Goal: Task Accomplishment & Management: Complete application form

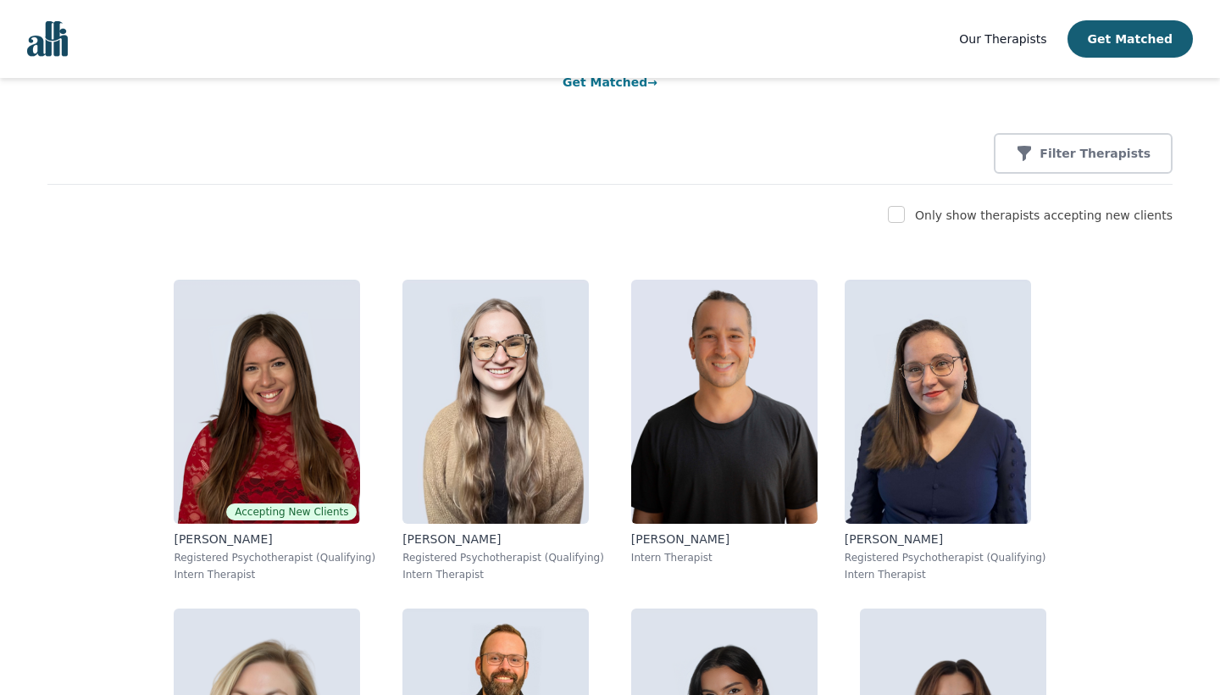
scroll to position [178, 0]
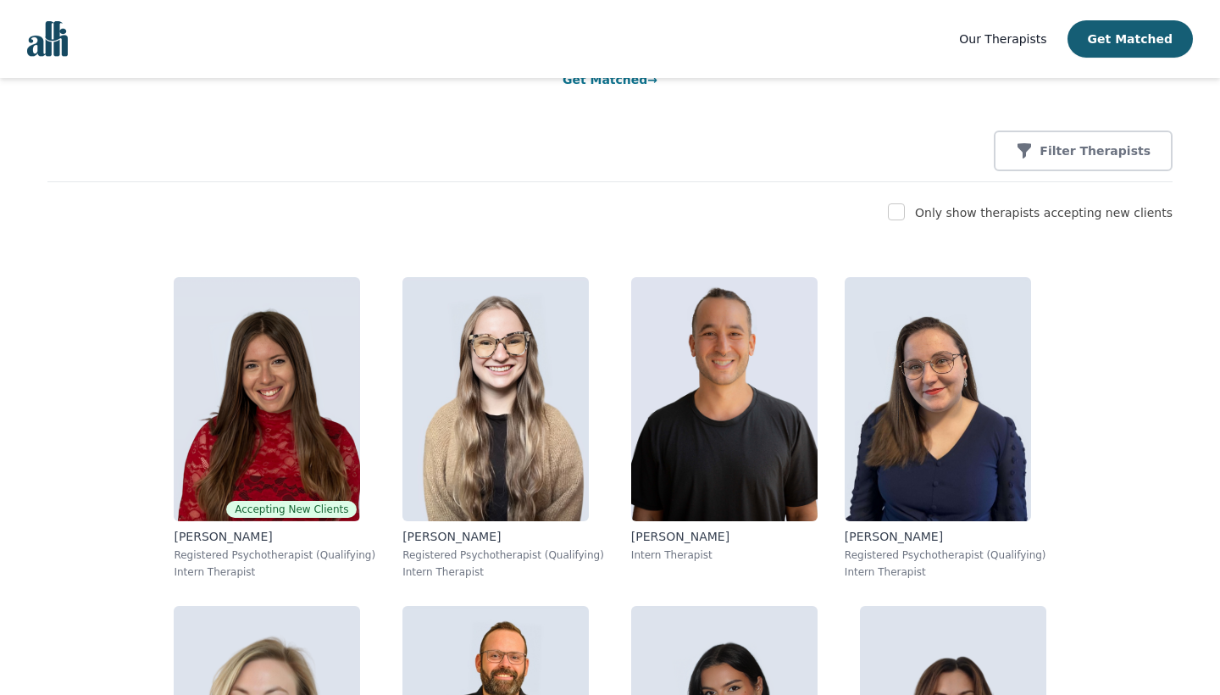
click at [905, 211] on input "checkbox" at bounding box center [896, 211] width 17 height 17
checkbox input "true"
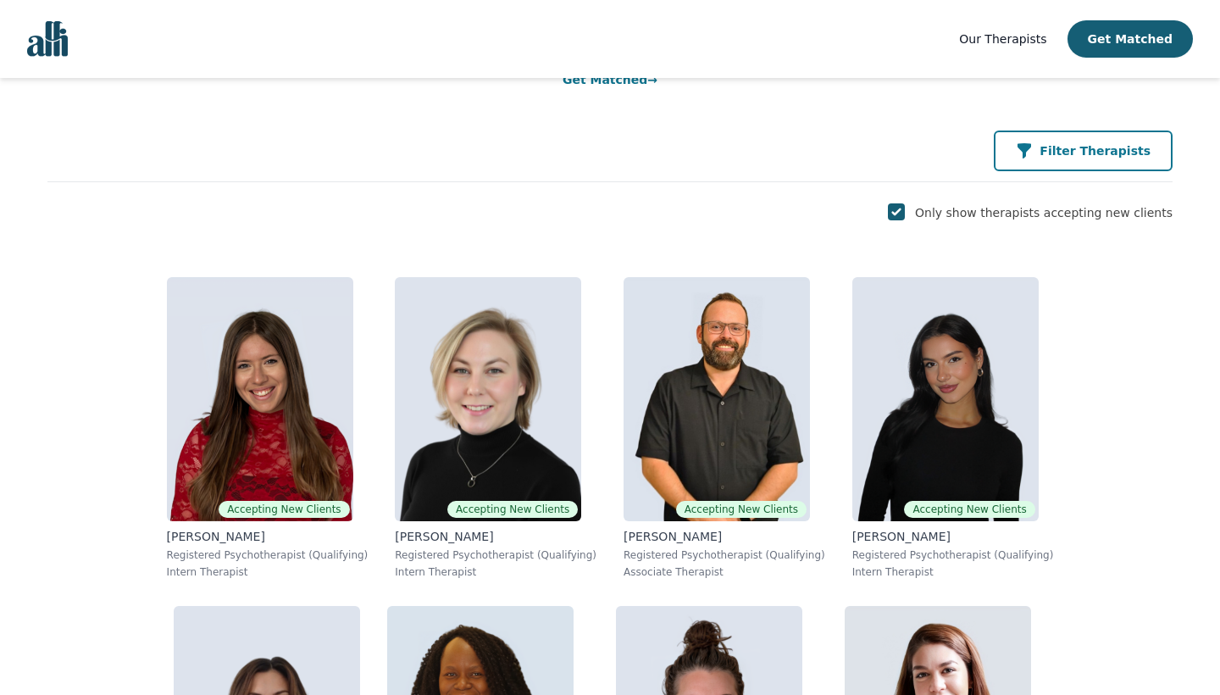
click at [1033, 153] on icon "button" at bounding box center [1024, 150] width 17 height 17
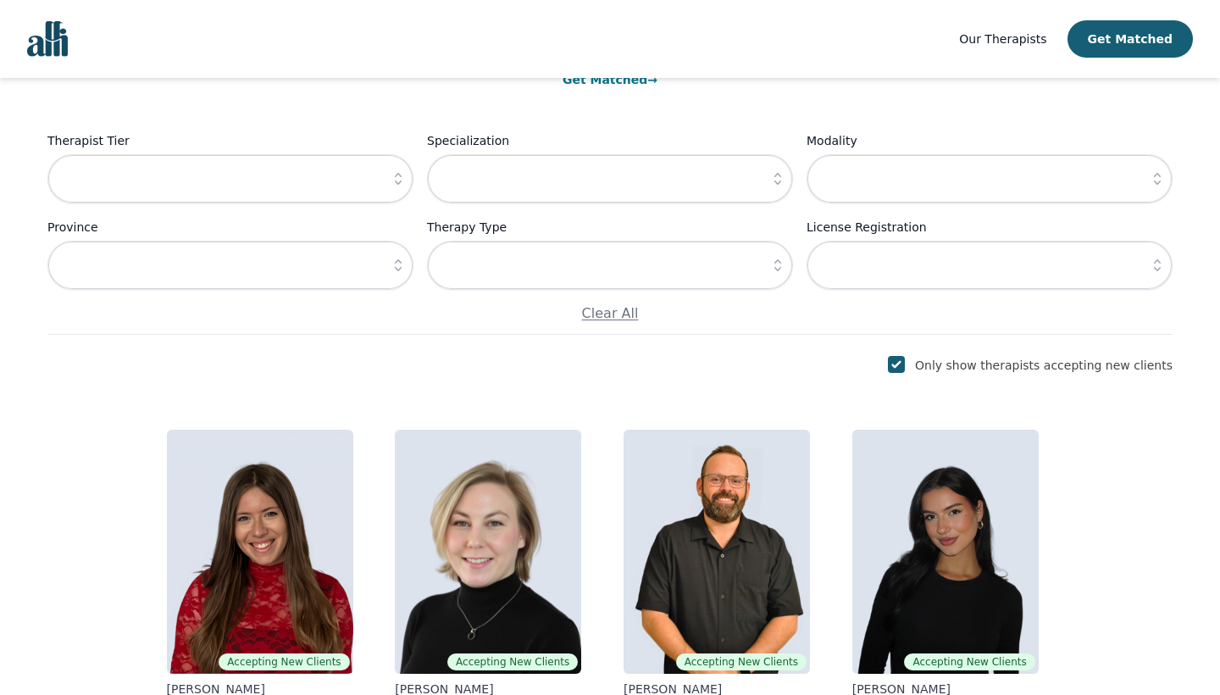
click at [402, 182] on icon "button" at bounding box center [398, 178] width 17 height 17
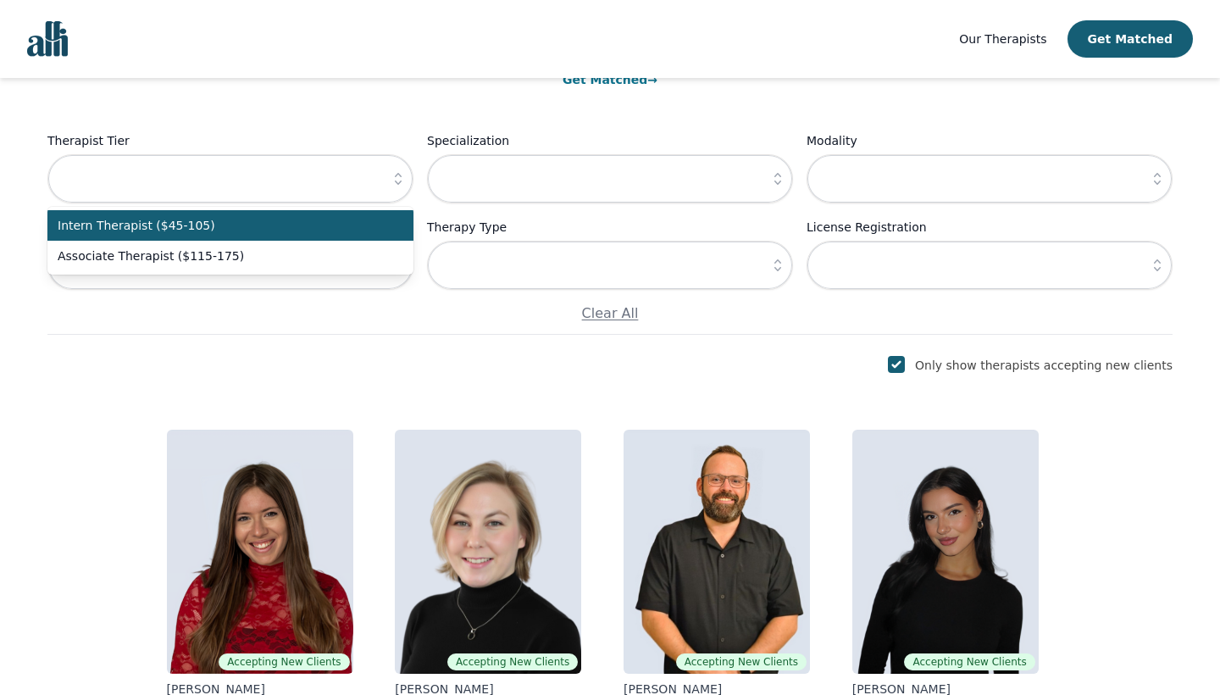
click at [375, 230] on span "Intern Therapist ($45-105)" at bounding box center [220, 225] width 325 height 17
type input "Intern Therapist ($45-105)"
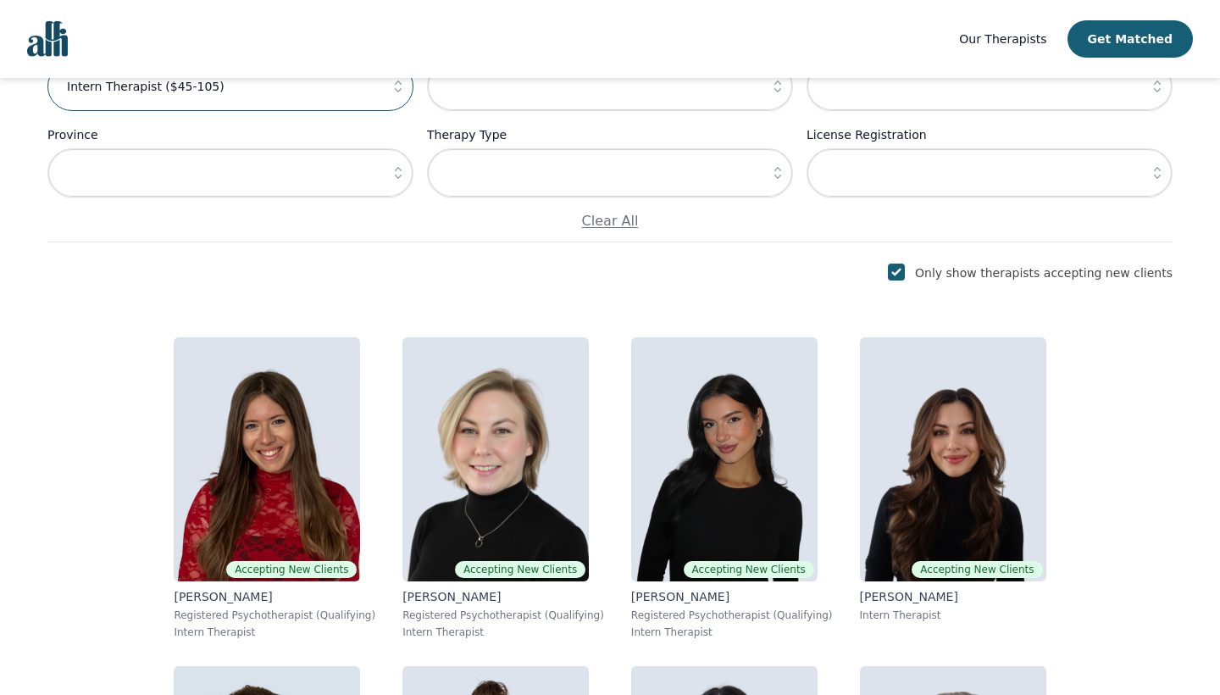
scroll to position [312, 0]
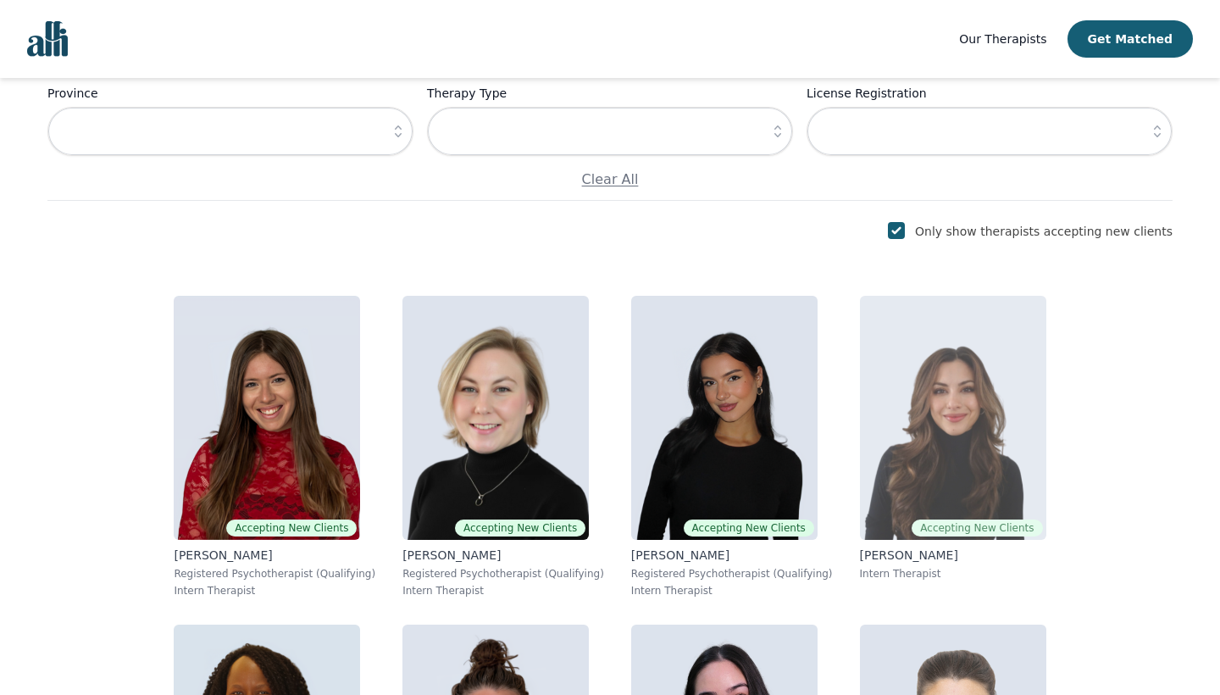
click at [860, 555] on p "[PERSON_NAME]" at bounding box center [953, 555] width 186 height 17
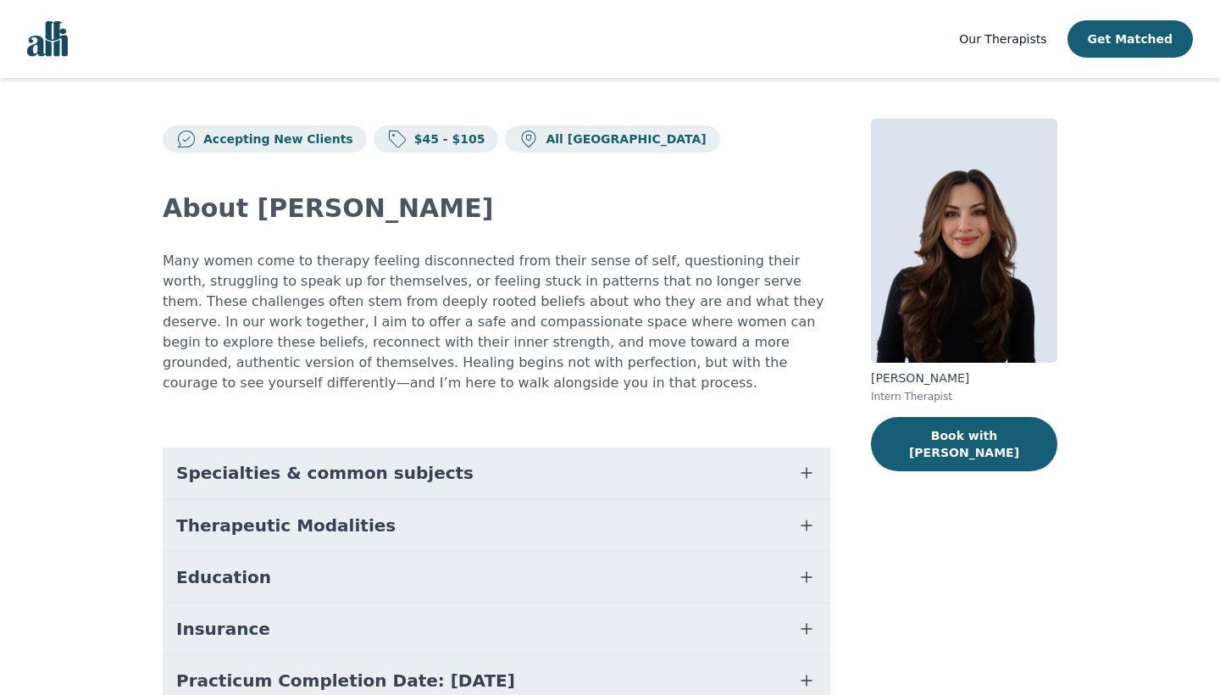
click at [807, 568] on icon "button" at bounding box center [807, 577] width 20 height 20
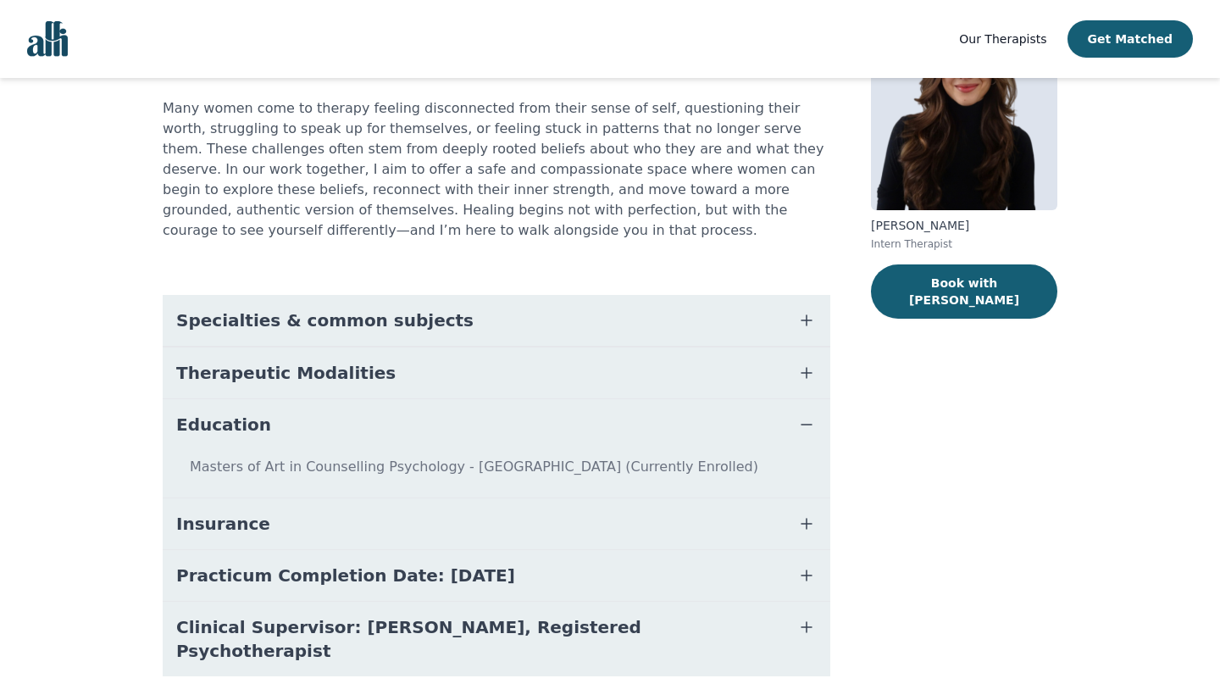
scroll to position [154, 0]
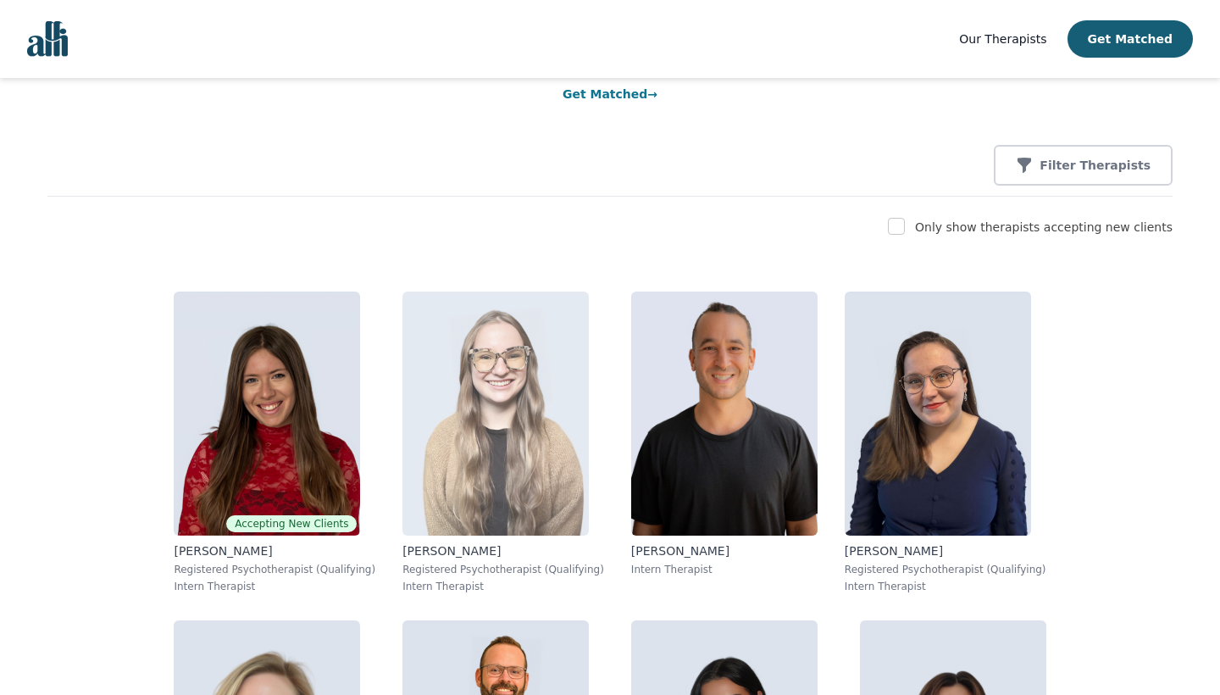
scroll to position [161, 0]
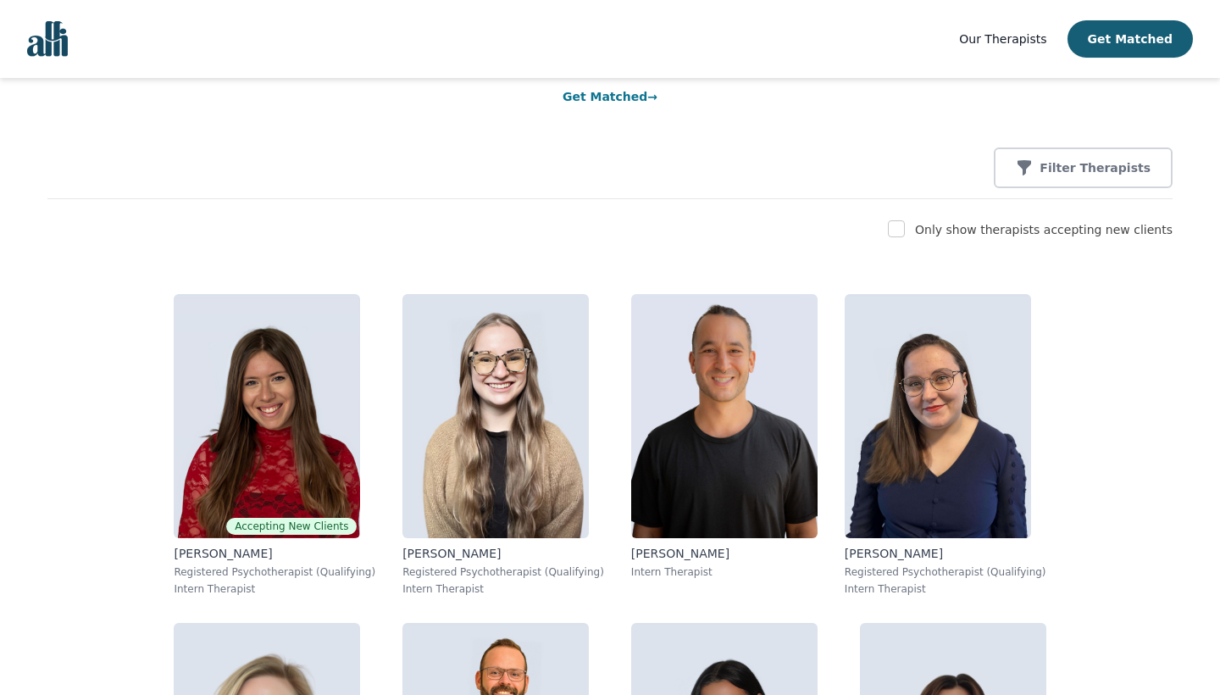
click at [905, 231] on input "checkbox" at bounding box center [896, 228] width 17 height 17
checkbox input "true"
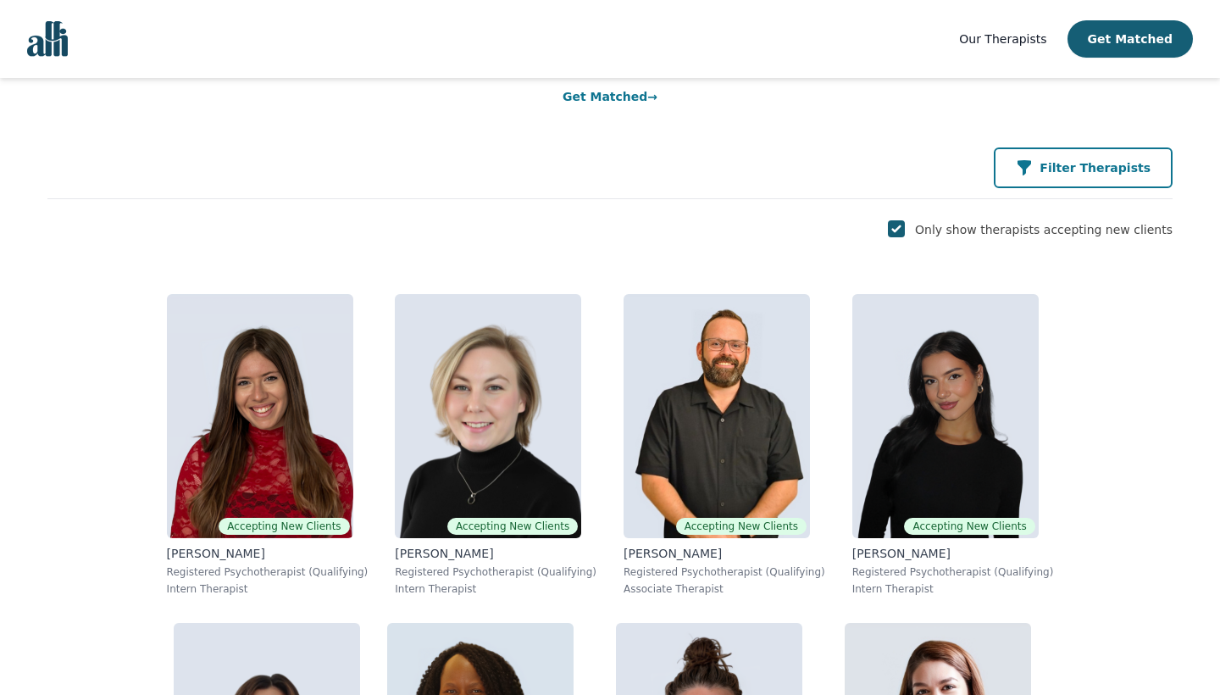
click at [1074, 172] on p "Filter Therapists" at bounding box center [1095, 167] width 111 height 17
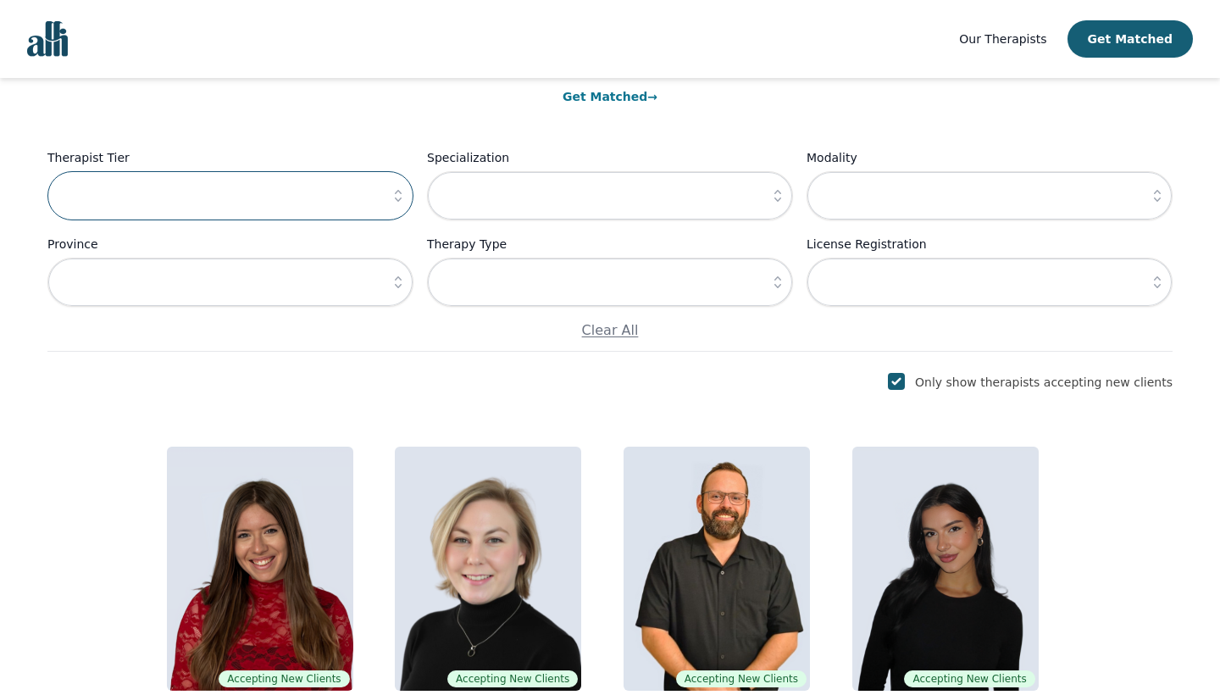
click at [369, 209] on input "text" at bounding box center [230, 195] width 366 height 49
click at [394, 198] on icon "button" at bounding box center [398, 195] width 17 height 17
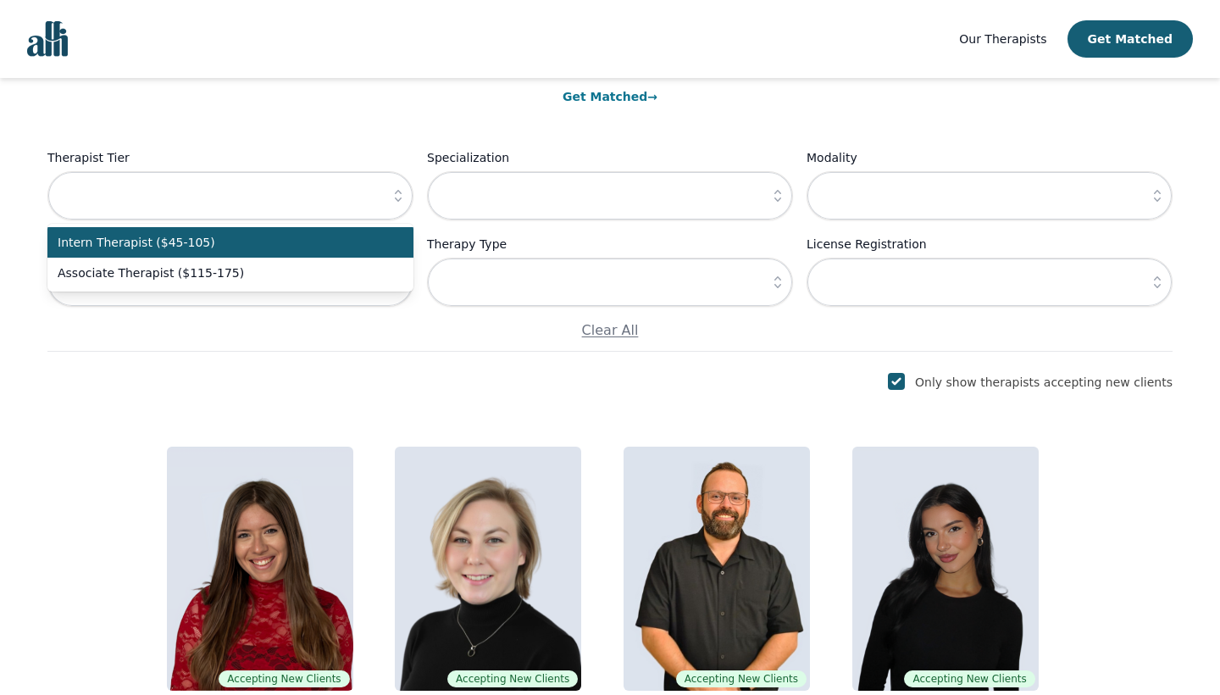
click at [322, 243] on span "Intern Therapist ($45-105)" at bounding box center [220, 242] width 325 height 17
type input "Intern Therapist ($45-105)"
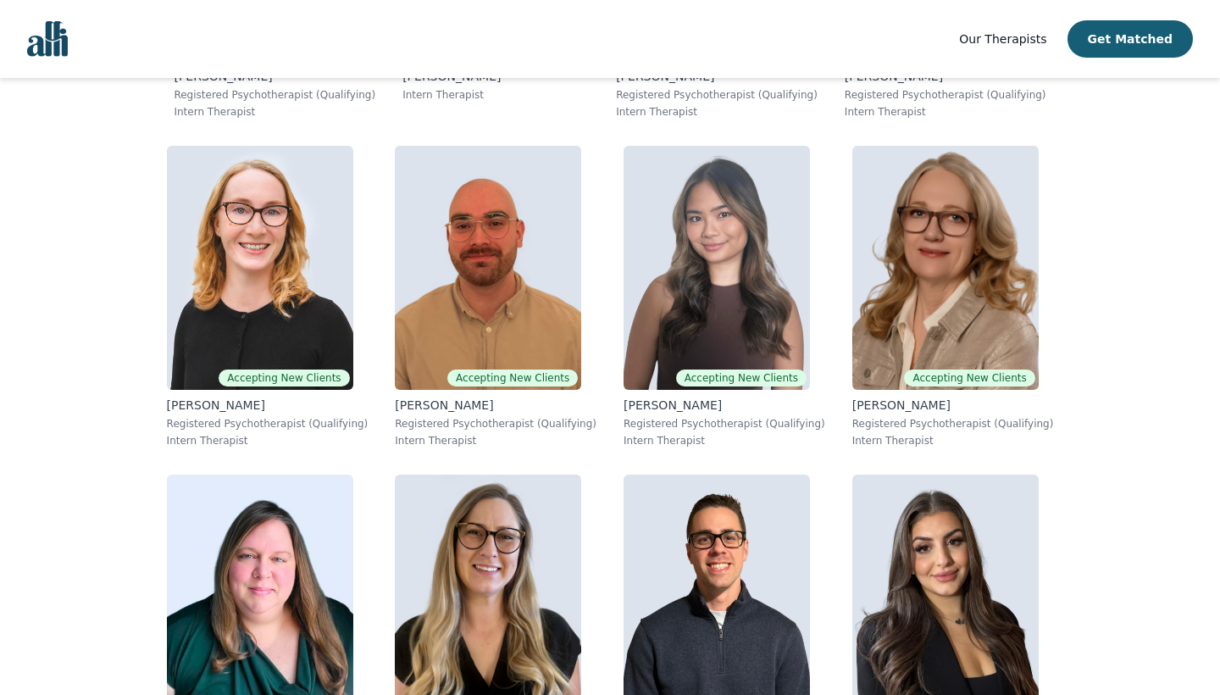
scroll to position [1776, 0]
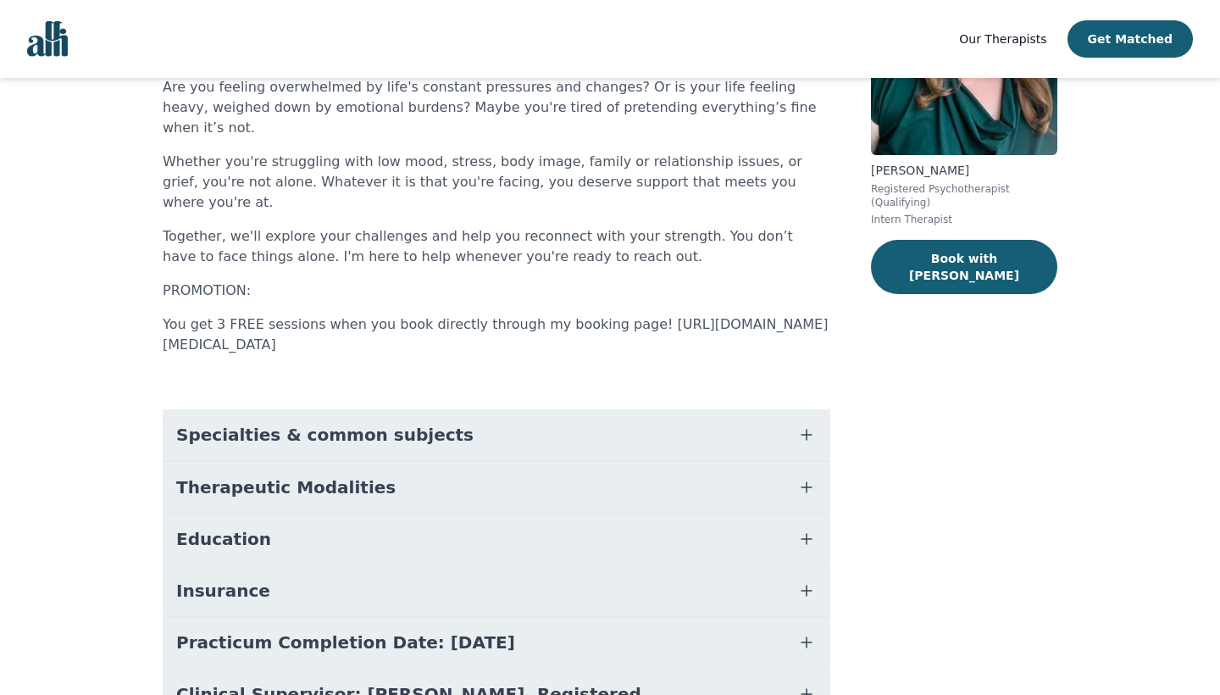
scroll to position [216, 0]
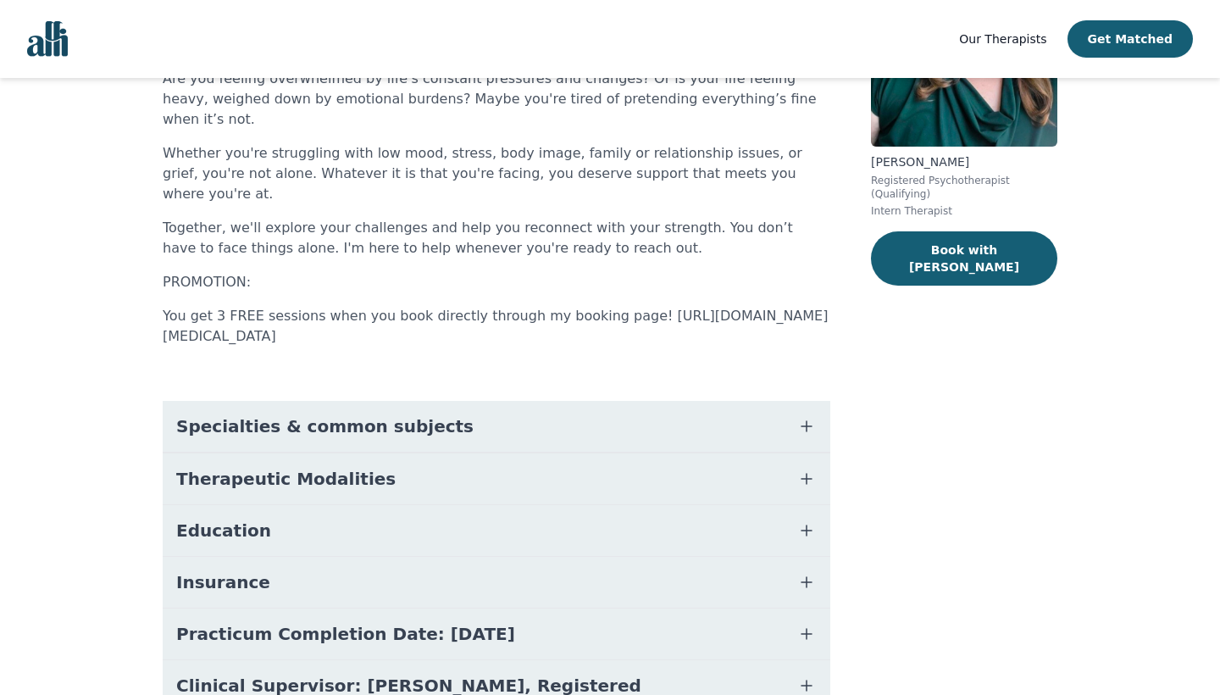
click at [364, 505] on button "Education" at bounding box center [497, 530] width 668 height 51
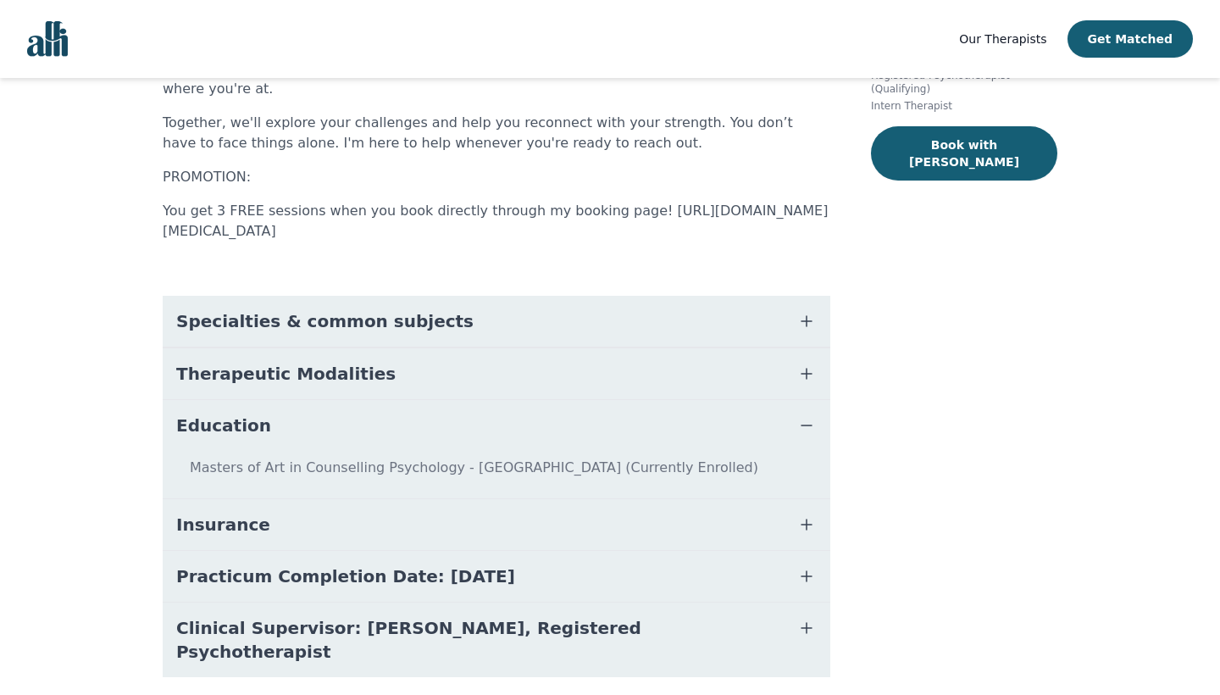
scroll to position [320, 0]
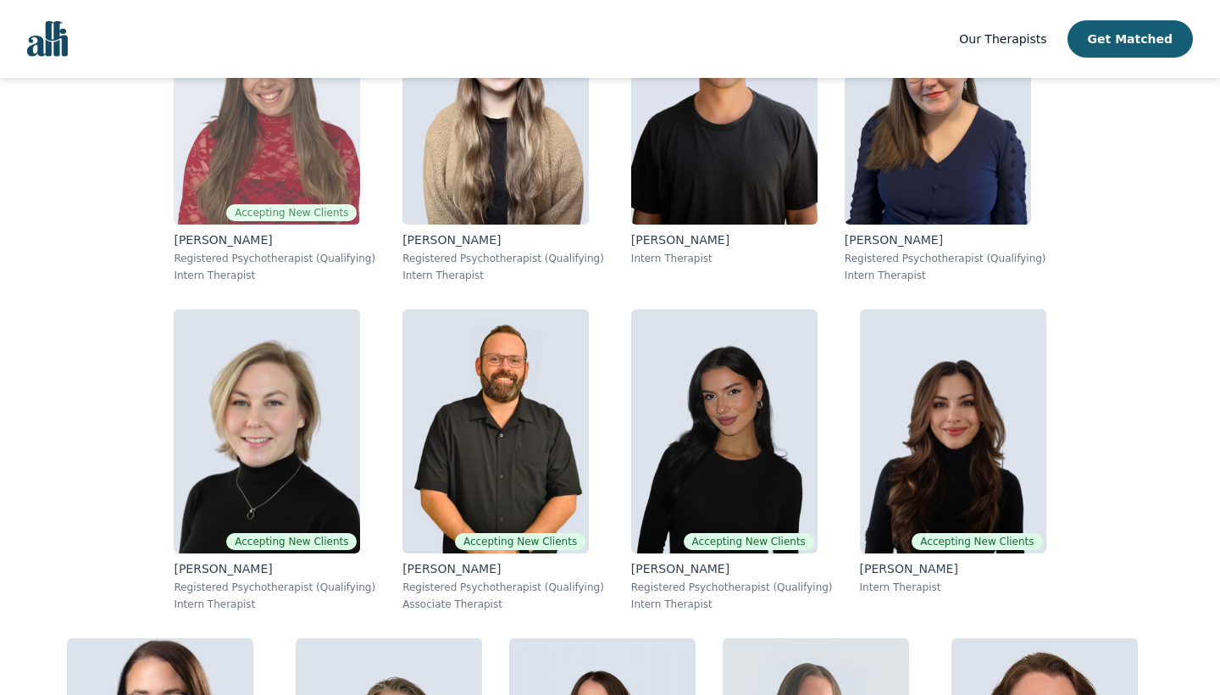
scroll to position [476, 0]
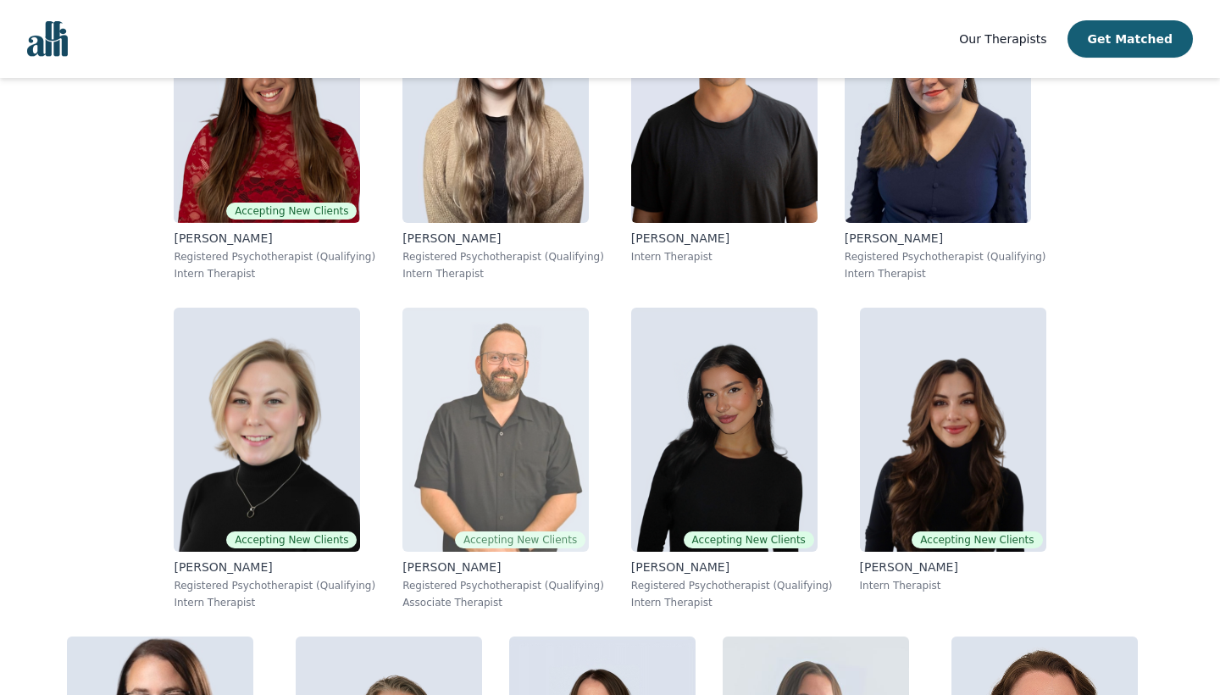
click at [403, 420] on img at bounding box center [496, 430] width 186 height 244
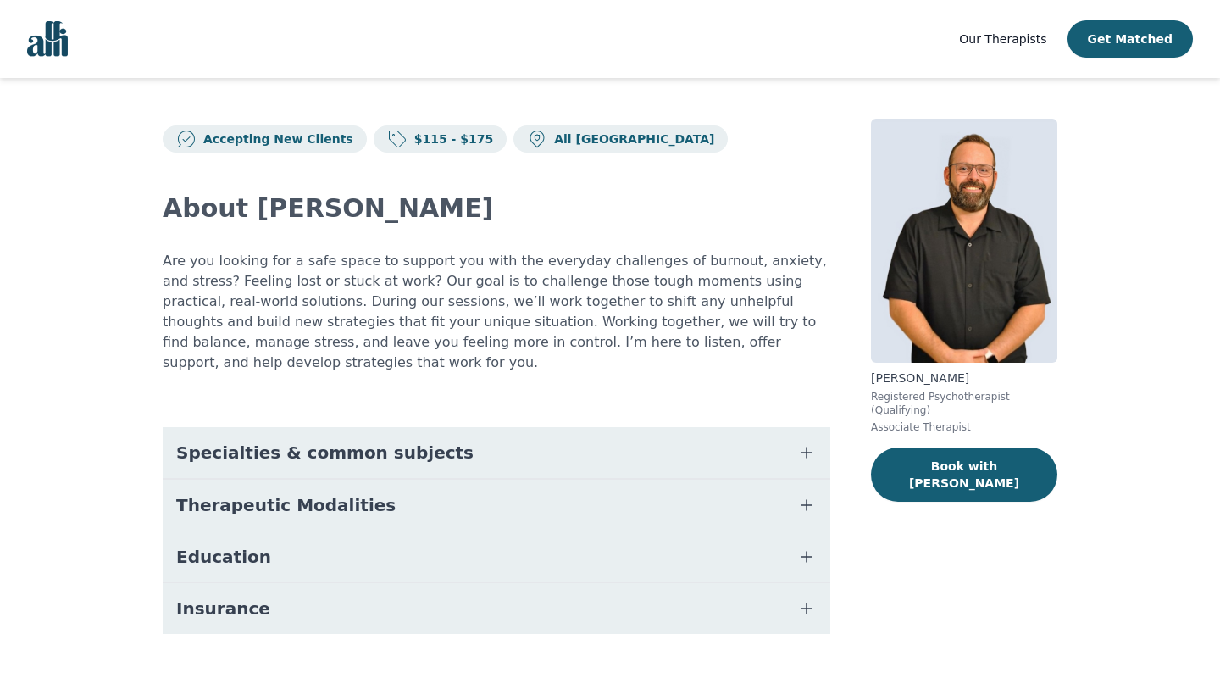
click at [303, 531] on button "Education" at bounding box center [497, 556] width 668 height 51
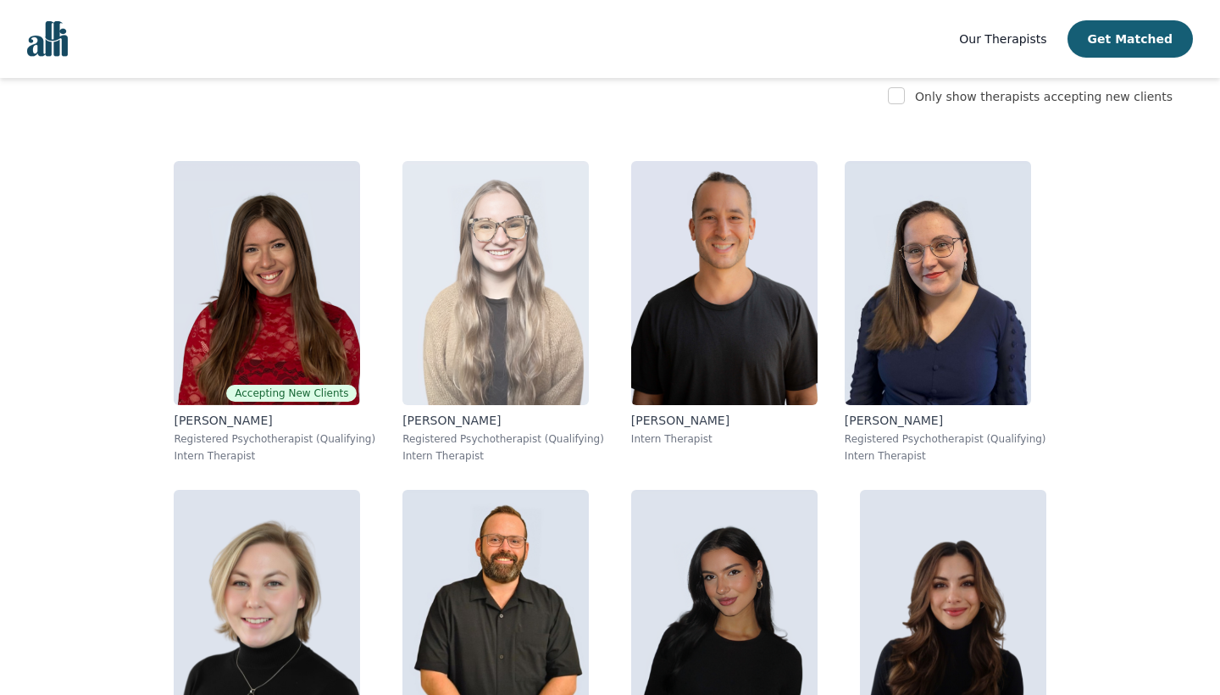
scroll to position [297, 0]
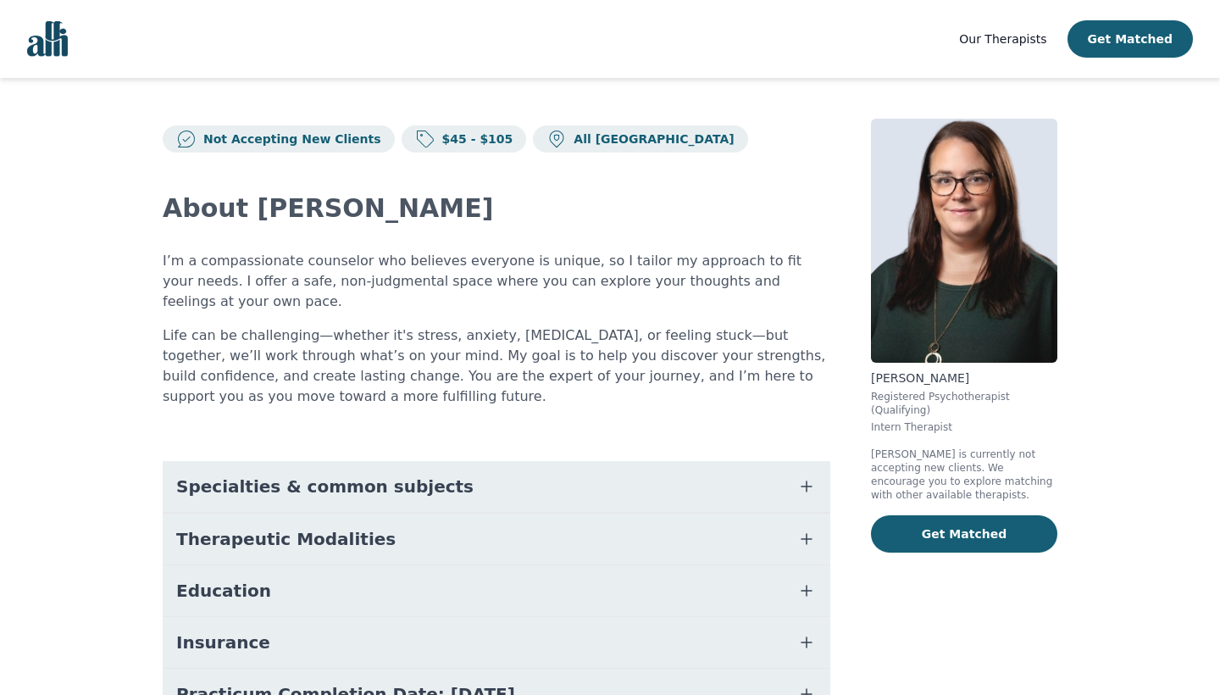
click at [816, 581] on icon "button" at bounding box center [807, 591] width 20 height 20
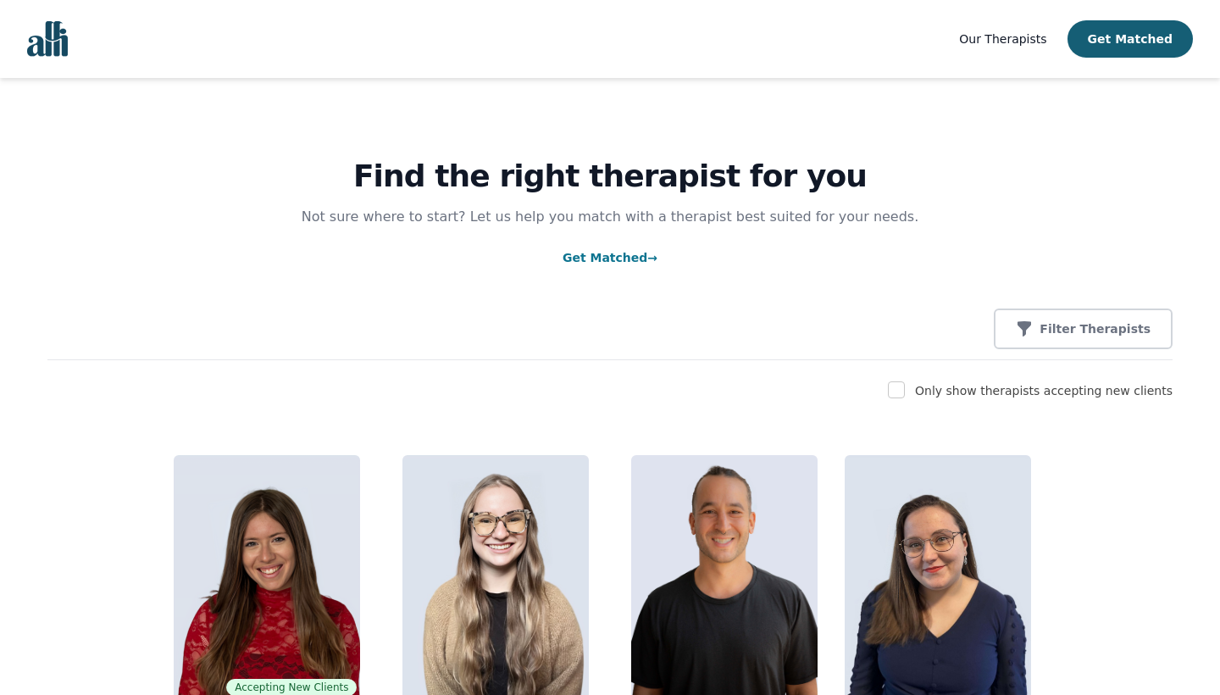
scroll to position [185, 0]
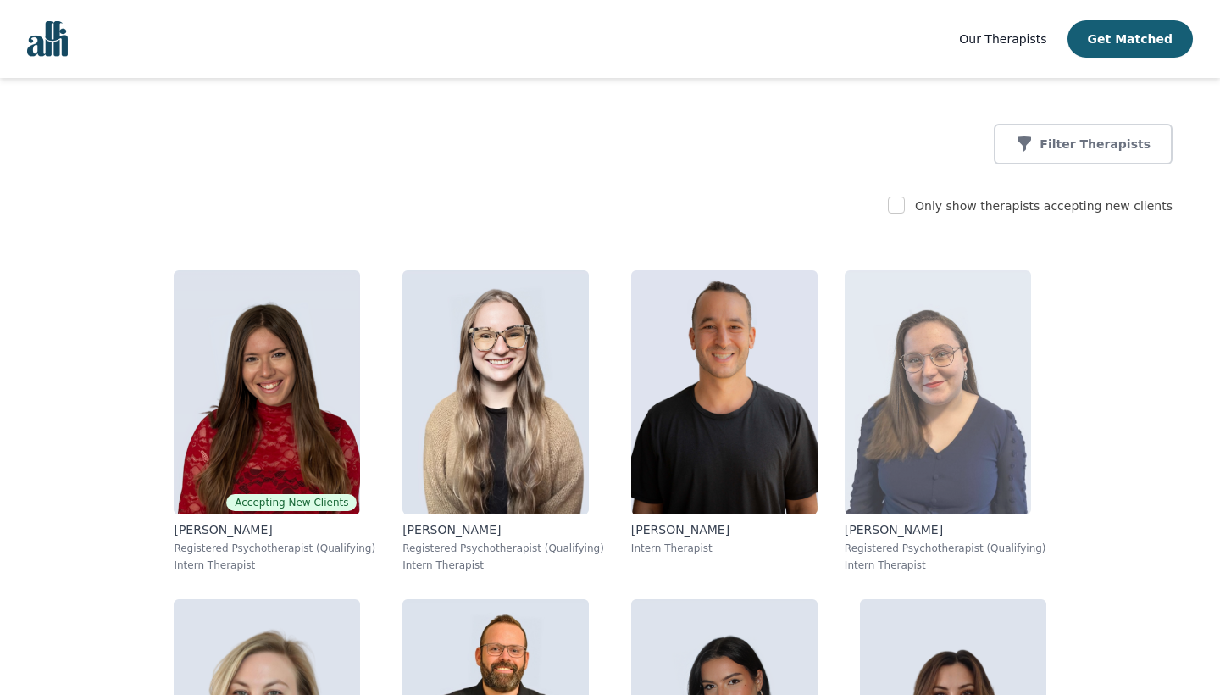
click at [845, 503] on img at bounding box center [938, 392] width 186 height 244
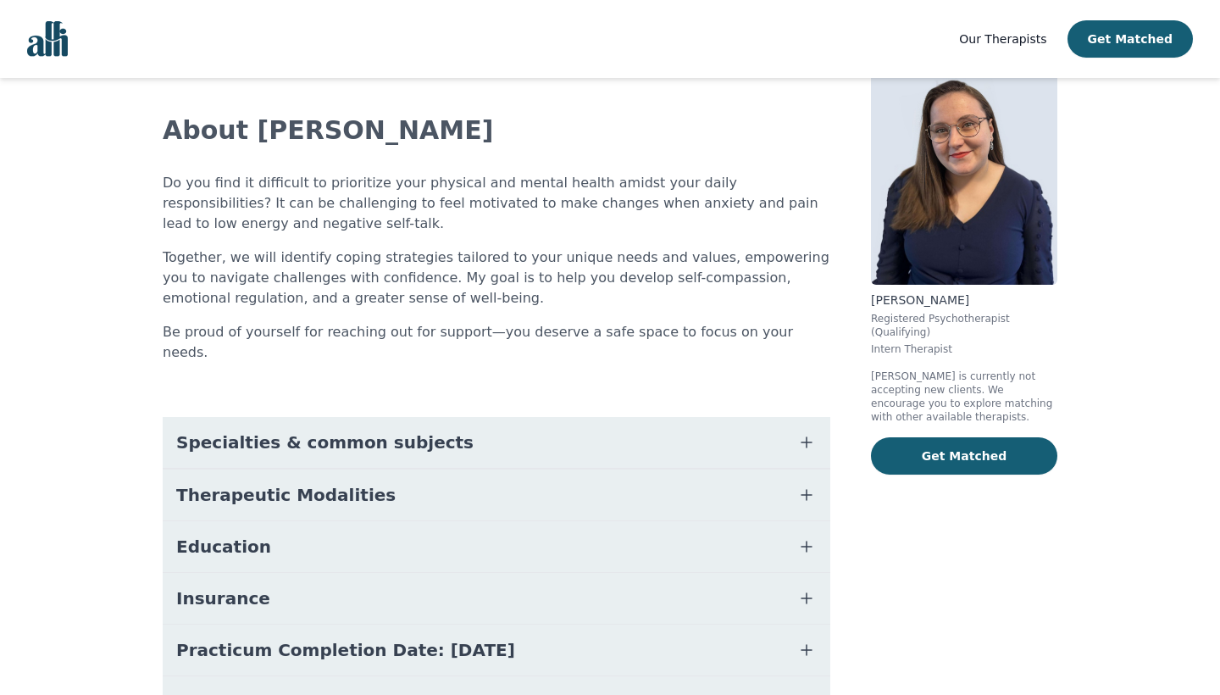
scroll to position [95, 0]
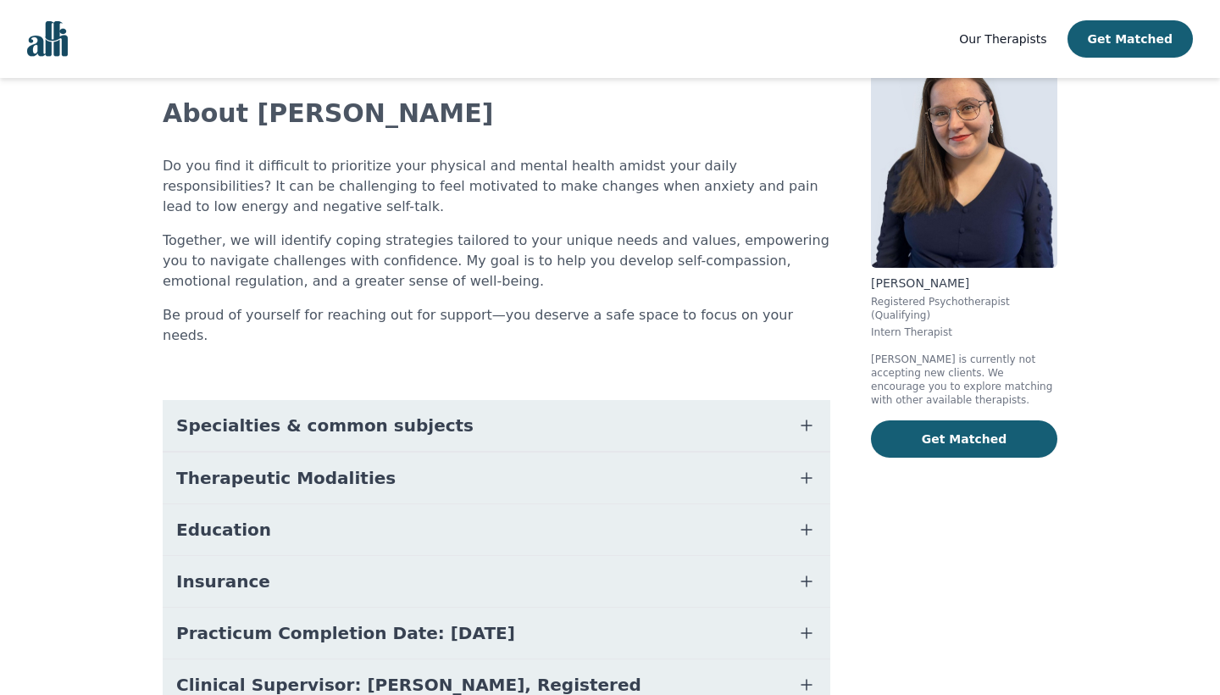
click at [808, 520] on icon "button" at bounding box center [807, 530] width 20 height 20
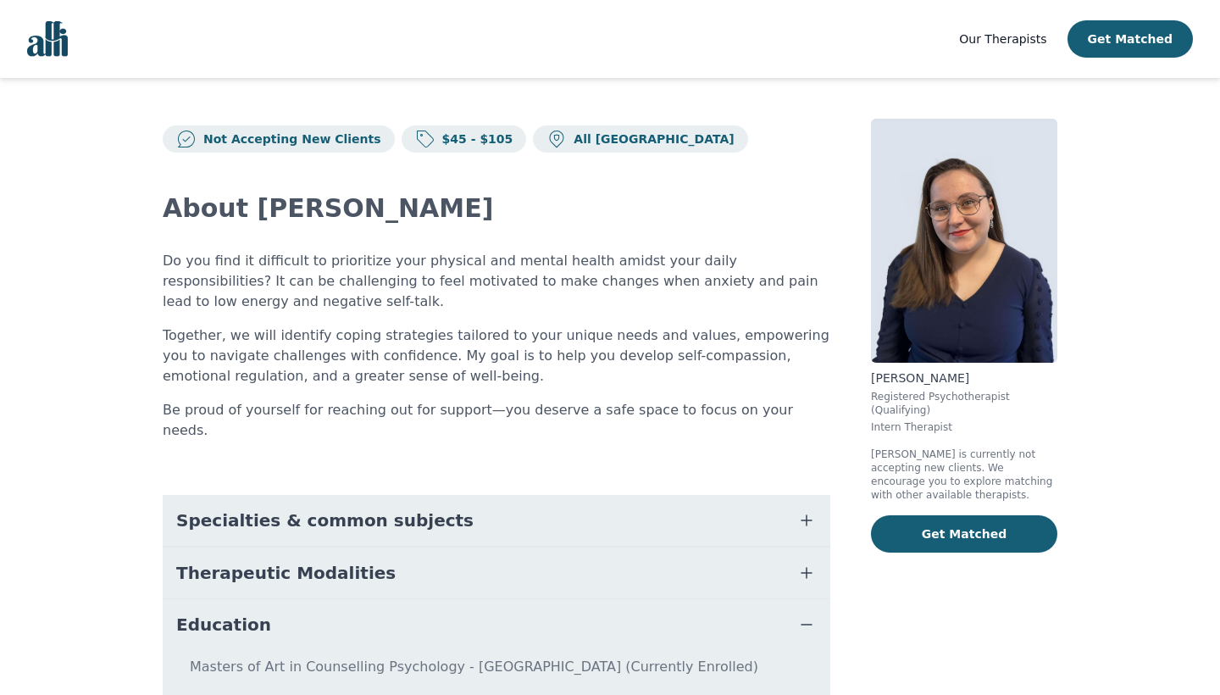
scroll to position [0, 0]
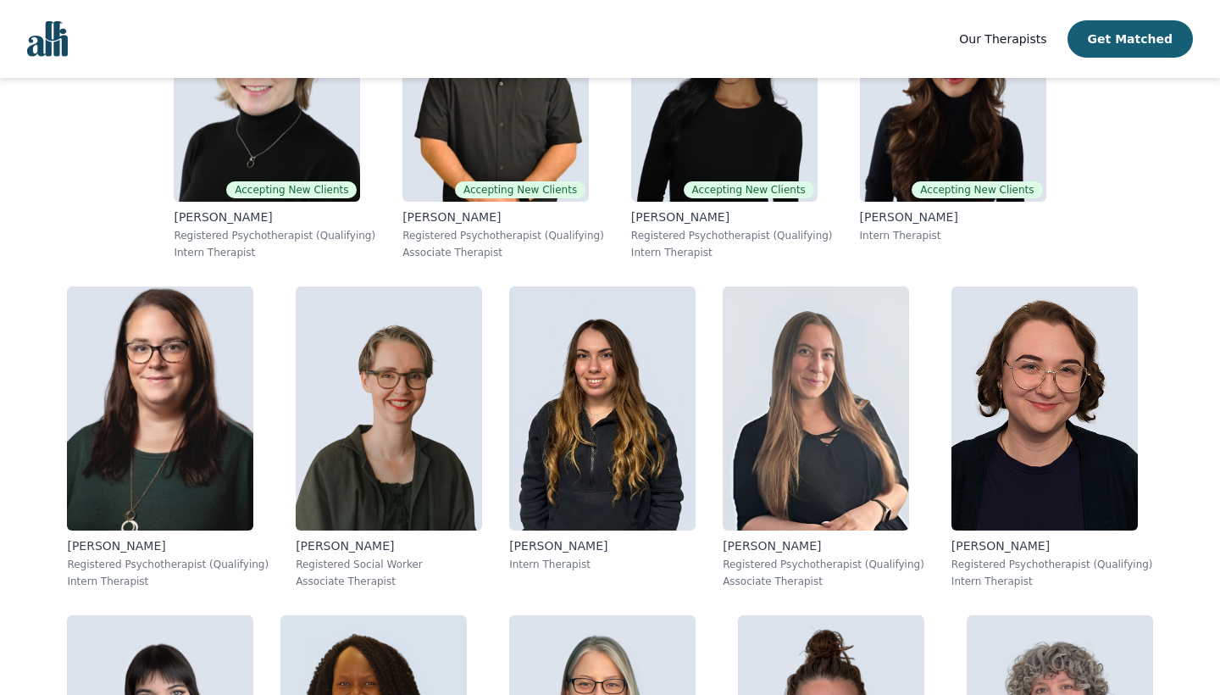
scroll to position [859, 0]
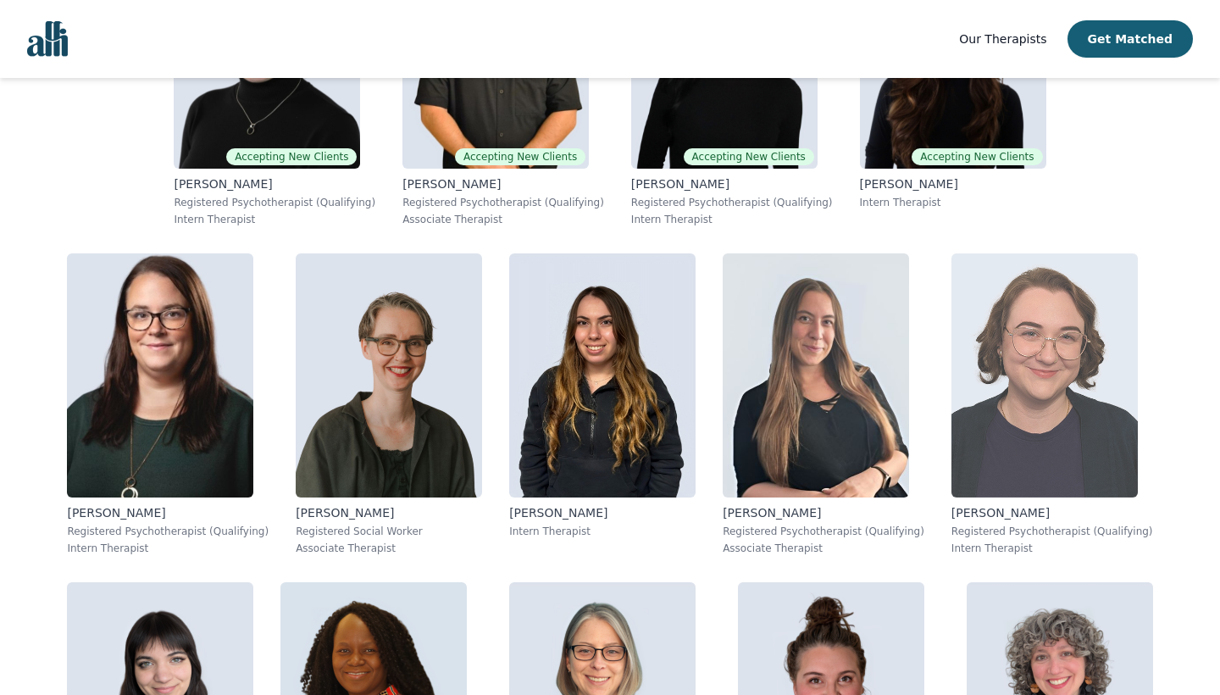
click at [952, 514] on p "[PERSON_NAME]" at bounding box center [1053, 512] width 202 height 17
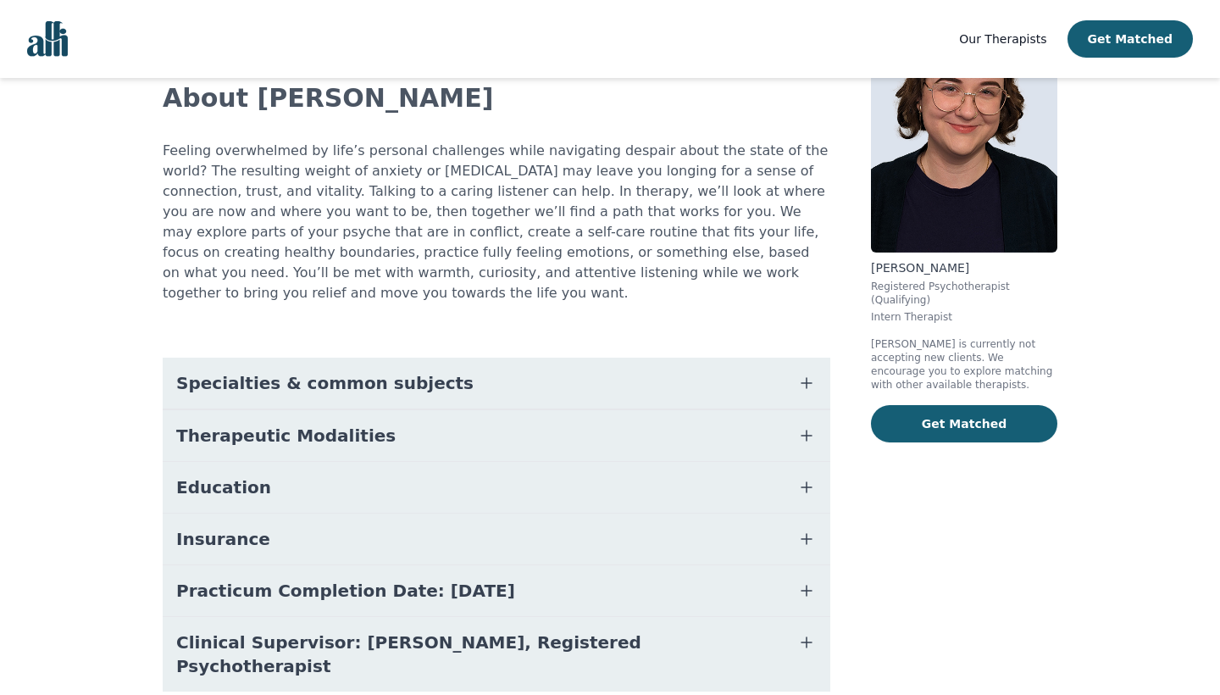
scroll to position [112, 0]
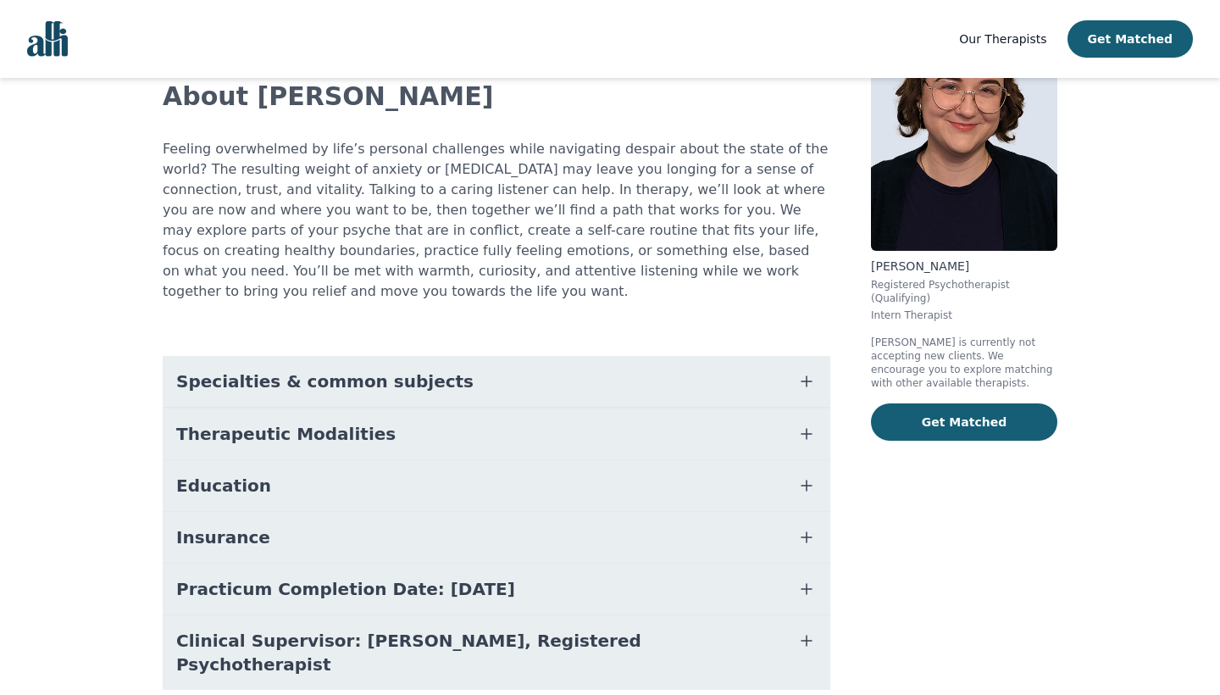
click at [611, 465] on button "Education" at bounding box center [497, 485] width 668 height 51
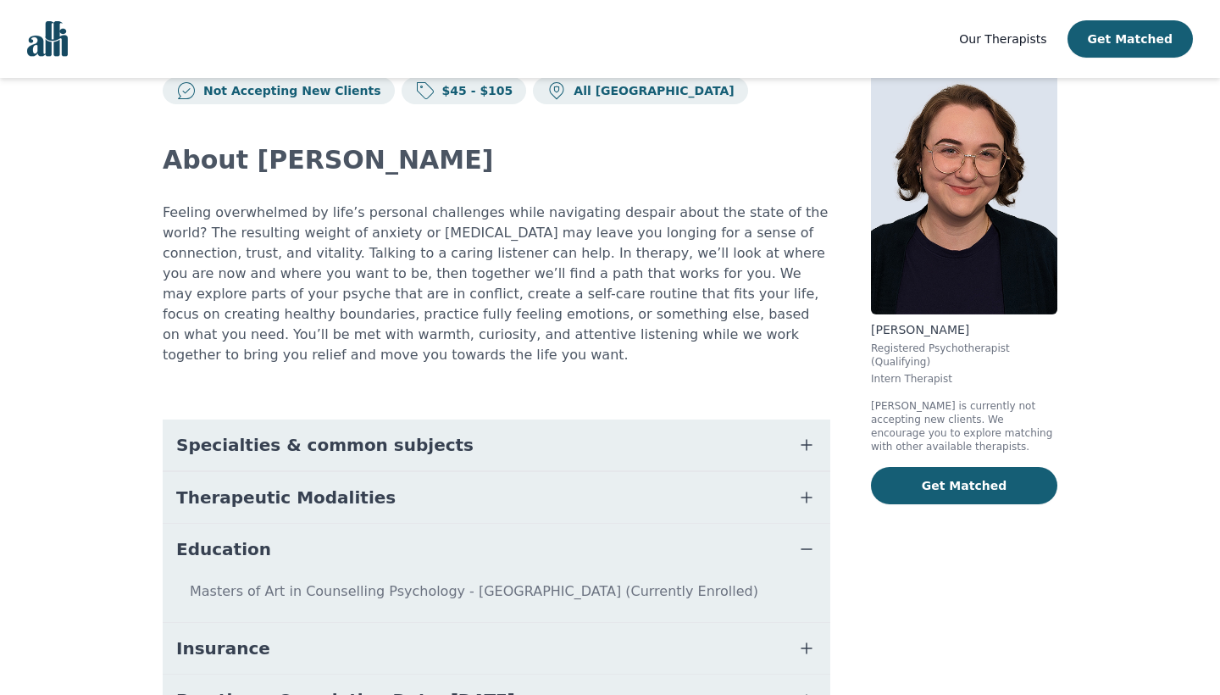
scroll to position [42, 0]
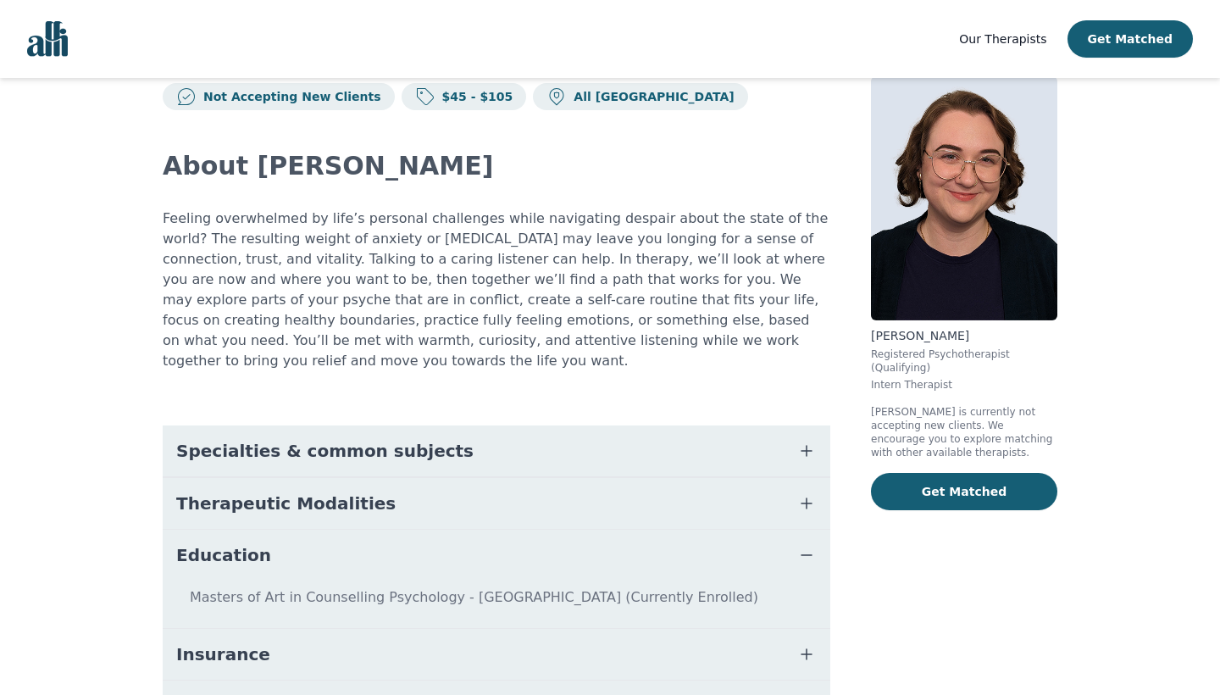
click at [933, 328] on p "[PERSON_NAME]" at bounding box center [964, 335] width 186 height 17
drag, startPoint x: 953, startPoint y: 332, endPoint x: 875, endPoint y: 331, distance: 78.0
click at [875, 331] on p "[PERSON_NAME]" at bounding box center [964, 335] width 186 height 17
copy p "[PERSON_NAME]"
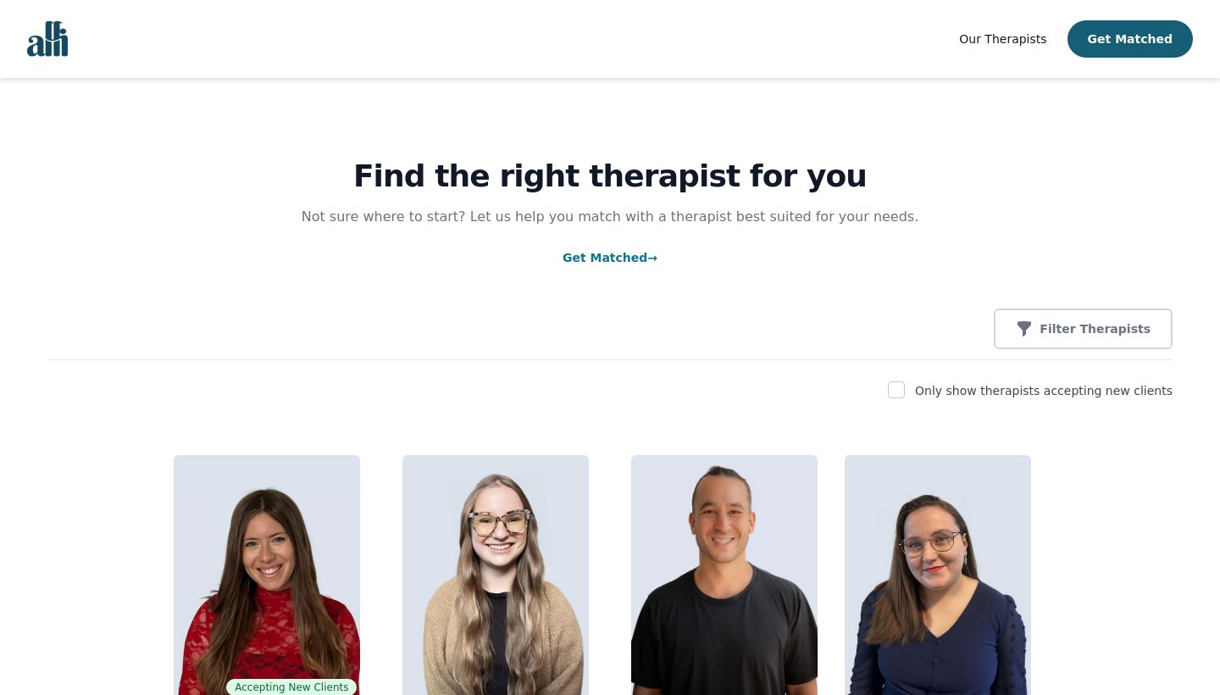
click at [921, 385] on div "Only show therapists accepting new clients" at bounding box center [609, 391] width 1125 height 20
click at [905, 389] on input "checkbox" at bounding box center [896, 389] width 17 height 17
checkbox input "true"
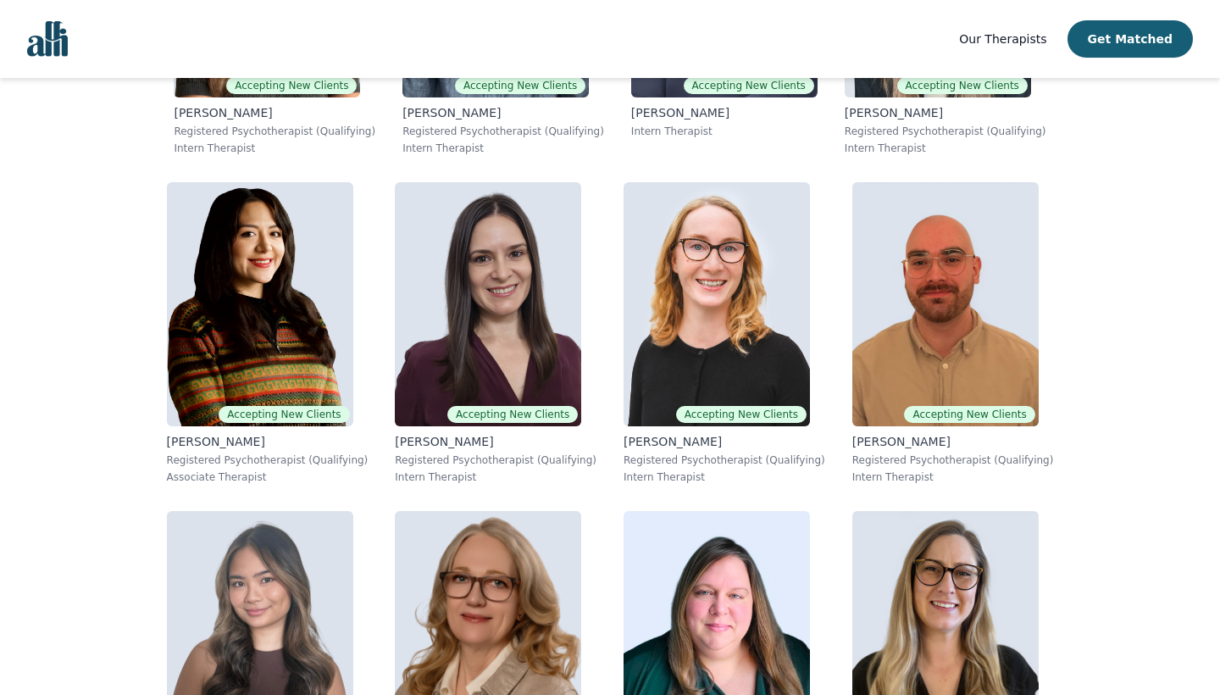
scroll to position [1603, 0]
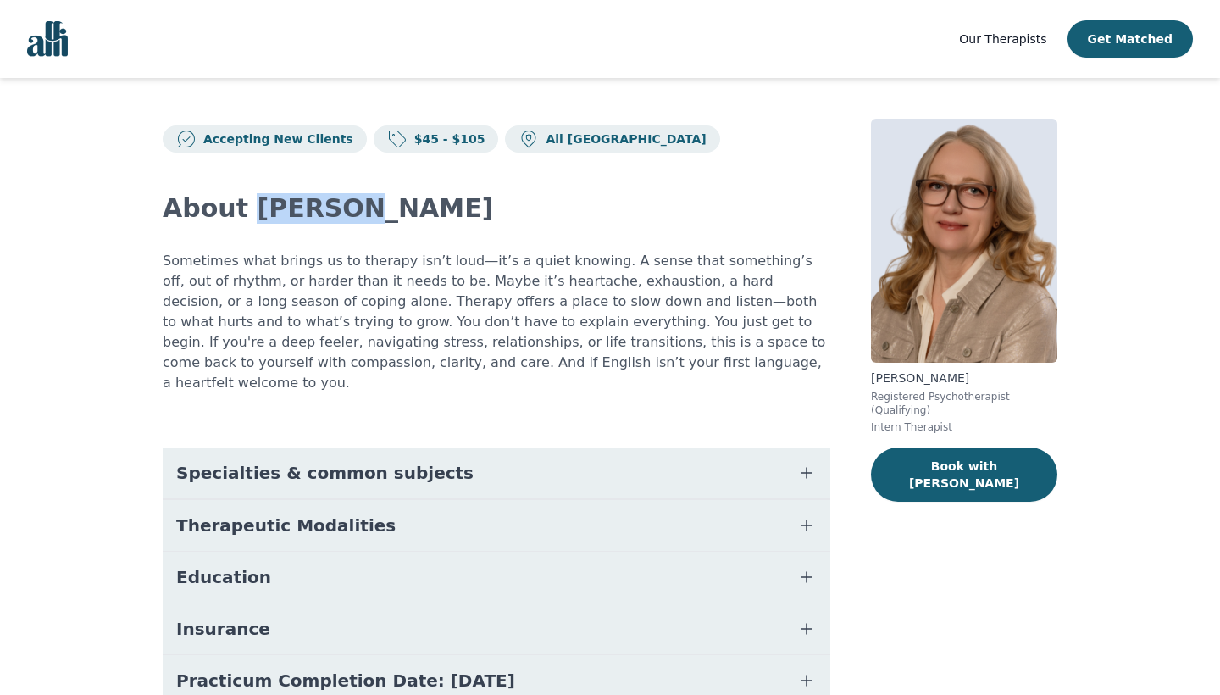
drag, startPoint x: 346, startPoint y: 208, endPoint x: 245, endPoint y: 208, distance: 100.9
click at [245, 208] on h2 "About [PERSON_NAME]" at bounding box center [497, 208] width 668 height 31
click at [986, 377] on p "[PERSON_NAME]" at bounding box center [964, 378] width 186 height 17
drag, startPoint x: 973, startPoint y: 375, endPoint x: 870, endPoint y: 374, distance: 103.4
click at [870, 374] on div "Accepting New Clients $45 - $105 All Canada About [PERSON_NAME] Sometimes what …" at bounding box center [610, 470] width 976 height 785
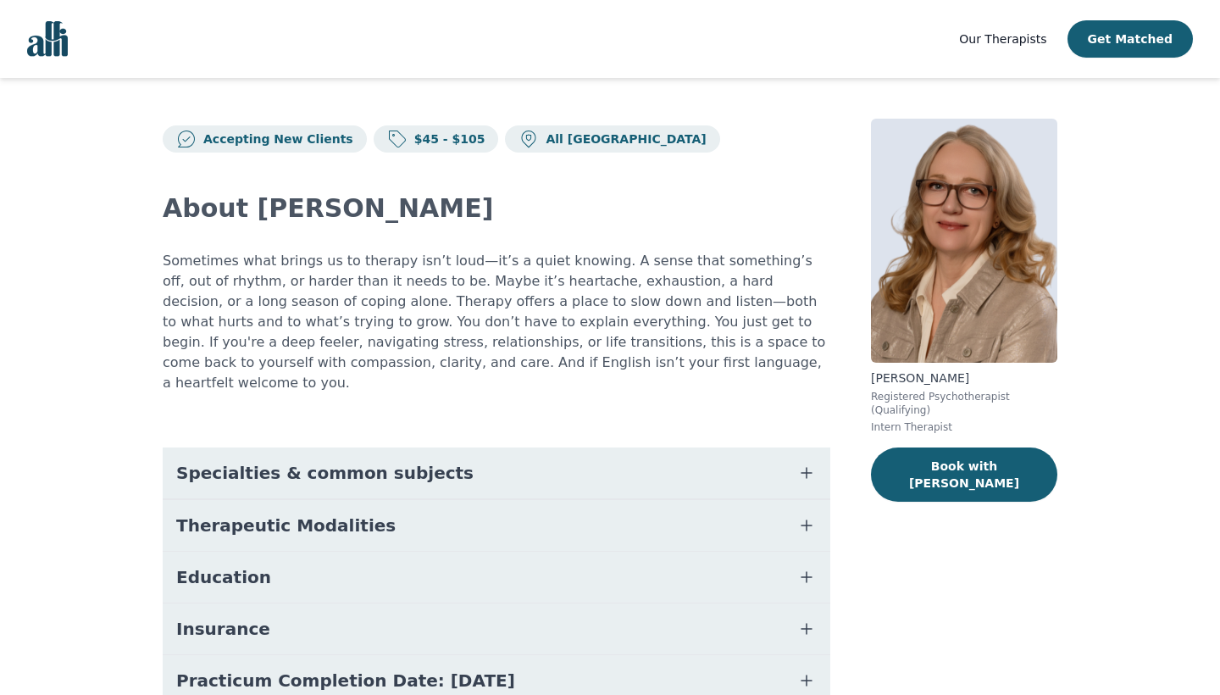
copy p "[PERSON_NAME]"
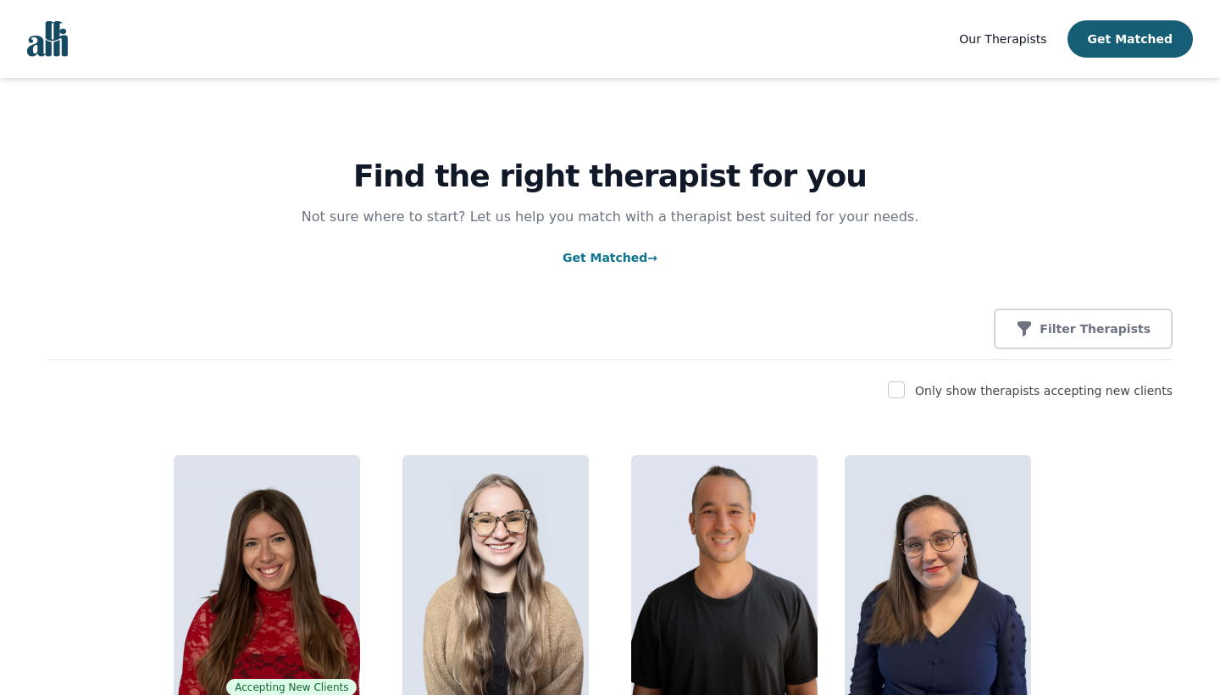
scroll to position [124, 0]
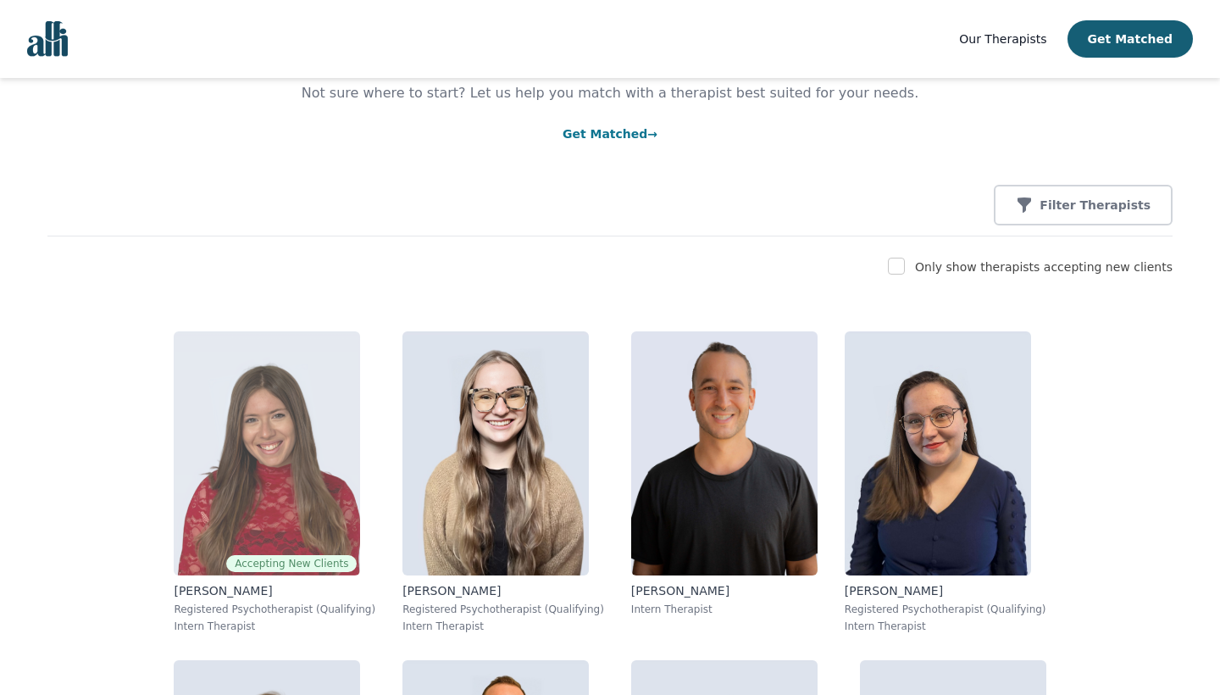
click at [174, 592] on p "[PERSON_NAME]" at bounding box center [275, 590] width 202 height 17
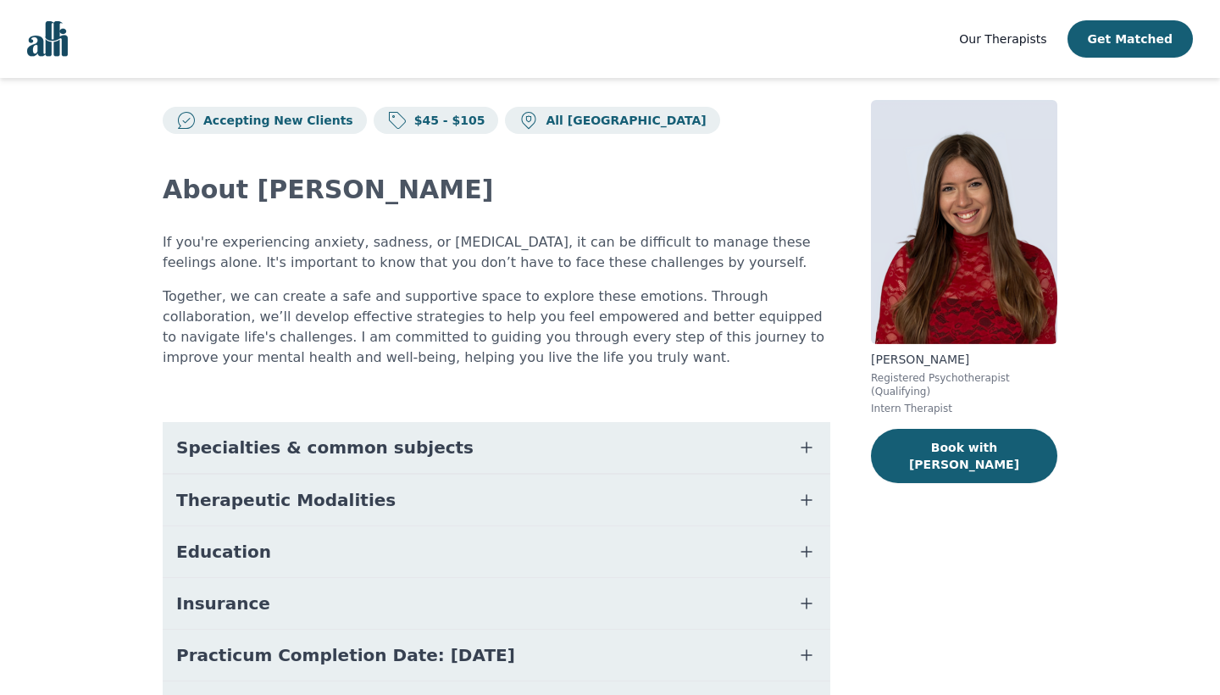
scroll to position [19, 0]
drag, startPoint x: 973, startPoint y: 355, endPoint x: 864, endPoint y: 362, distance: 109.5
click at [864, 362] on div "Accepting New Clients $45 - $105 All Canada About [PERSON_NAME] If you're exper…" at bounding box center [610, 447] width 976 height 778
copy p "[PERSON_NAME]"
click at [809, 542] on icon "button" at bounding box center [807, 551] width 20 height 20
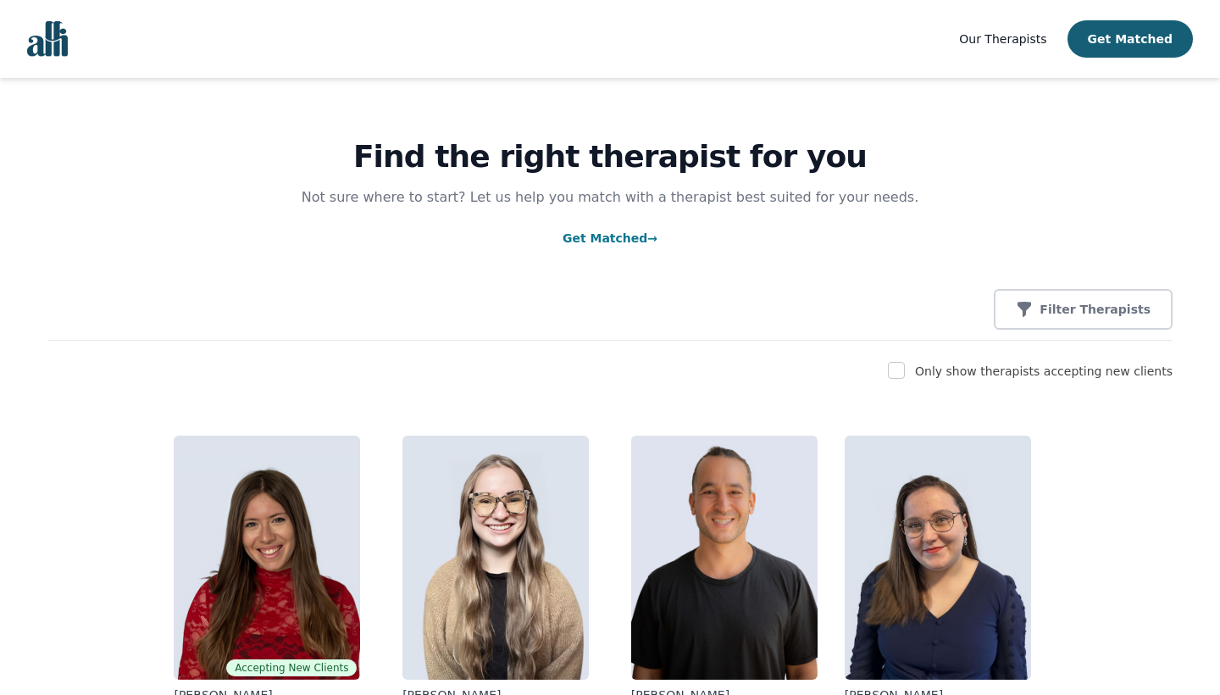
scroll to position [124, 0]
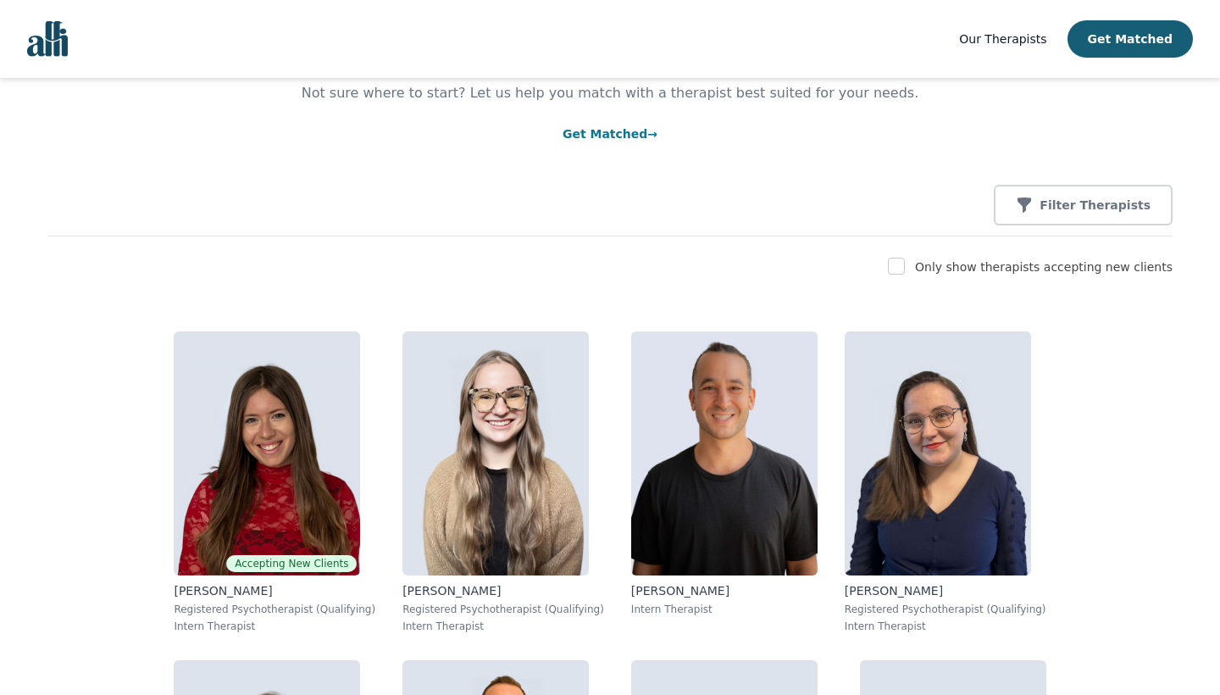
click at [905, 265] on input "checkbox" at bounding box center [896, 266] width 17 height 17
checkbox input "true"
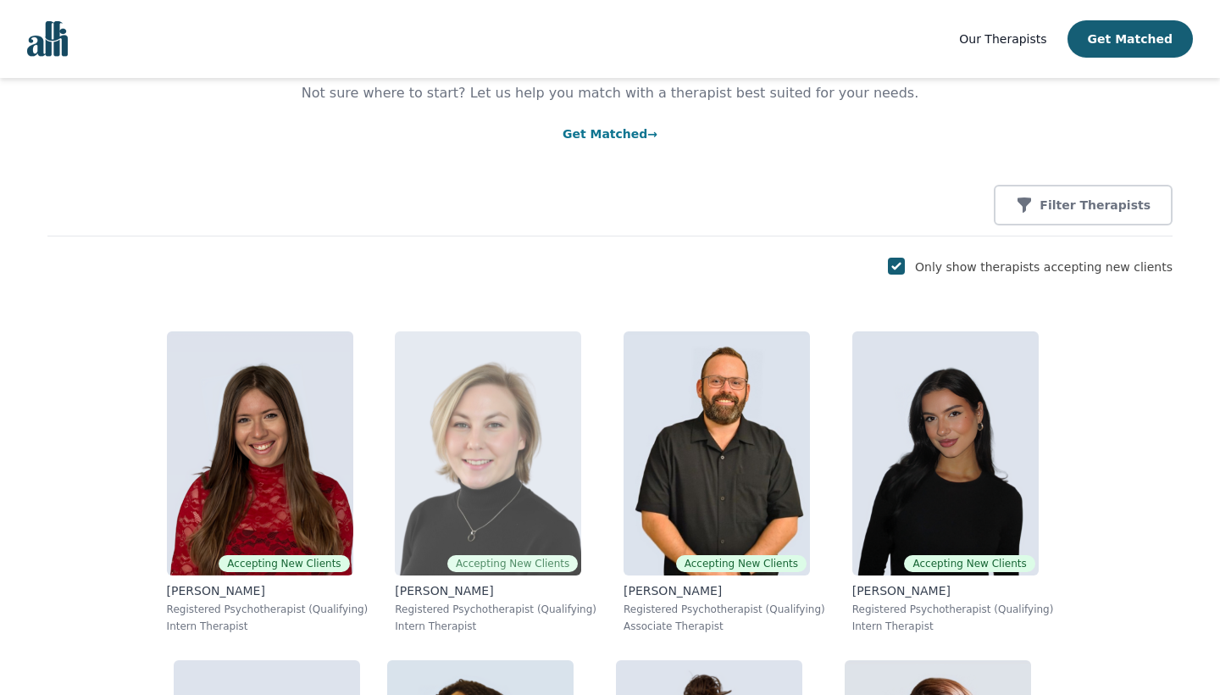
click at [431, 589] on p "[PERSON_NAME]" at bounding box center [496, 590] width 202 height 17
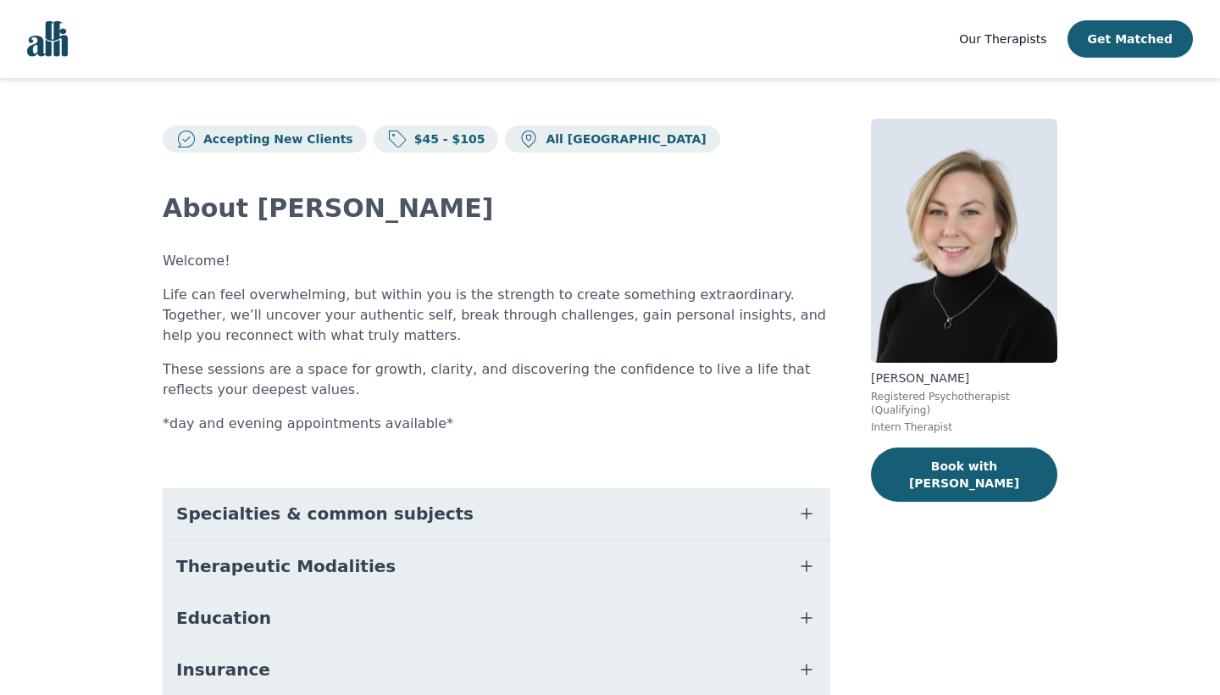
drag, startPoint x: 993, startPoint y: 374, endPoint x: 865, endPoint y: 375, distance: 128.0
click at [865, 375] on div "Accepting New Clients $45 - $105 All Canada About [PERSON_NAME] Welcome! Life c…" at bounding box center [610, 490] width 976 height 825
copy p "[PERSON_NAME]"
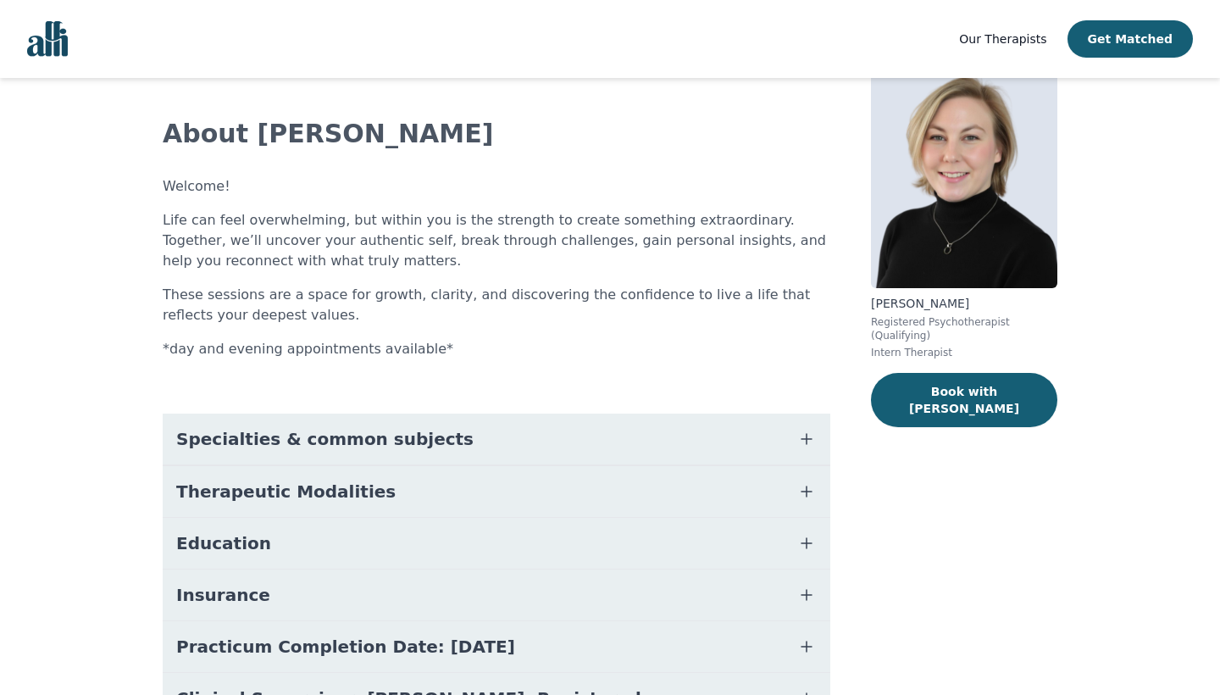
scroll to position [83, 0]
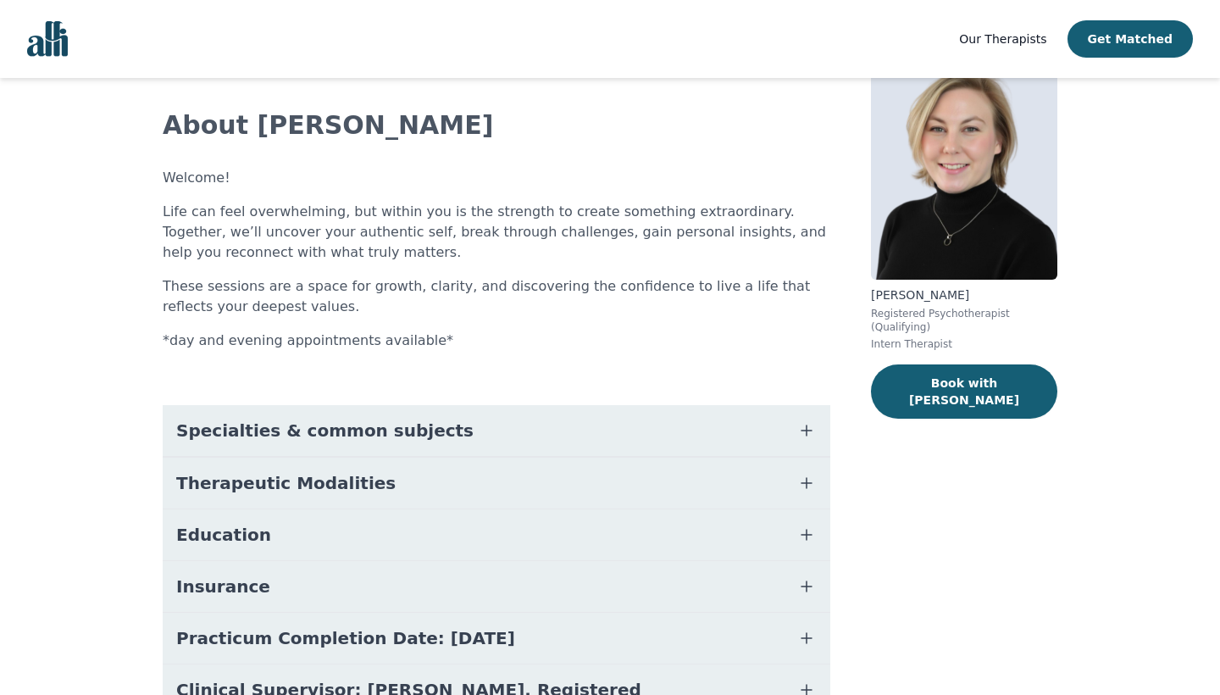
click at [814, 525] on icon "button" at bounding box center [807, 535] width 20 height 20
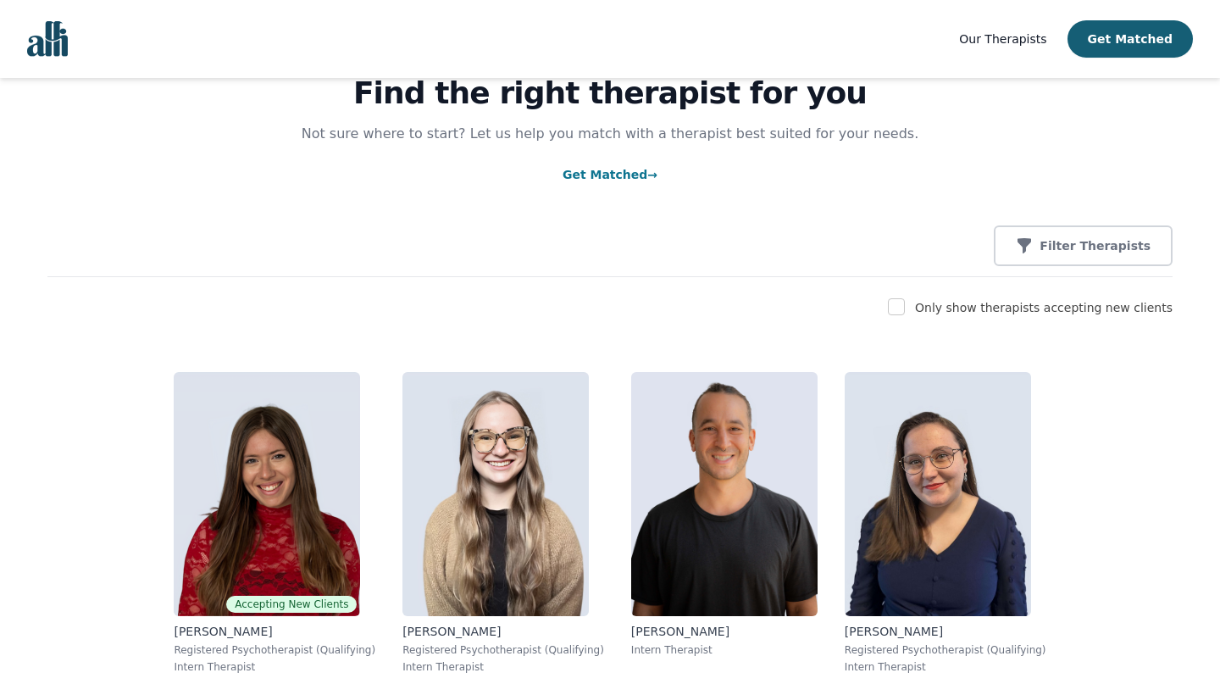
scroll to position [124, 0]
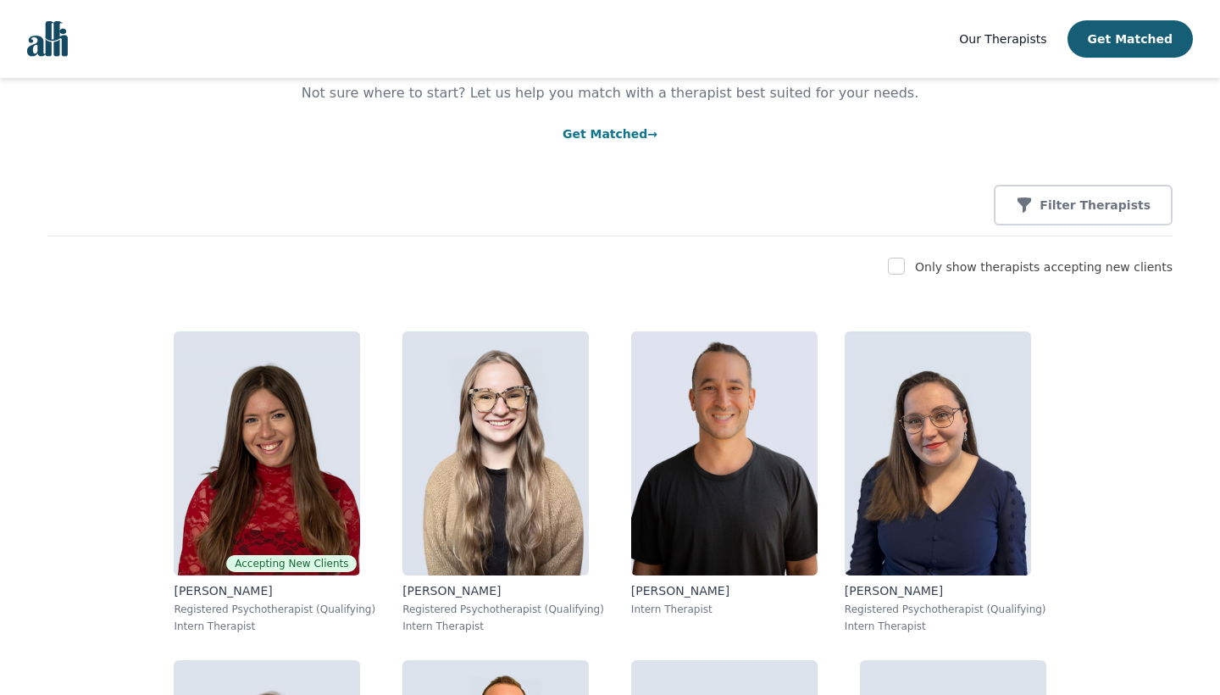
click at [905, 267] on input "checkbox" at bounding box center [896, 266] width 17 height 17
checkbox input "true"
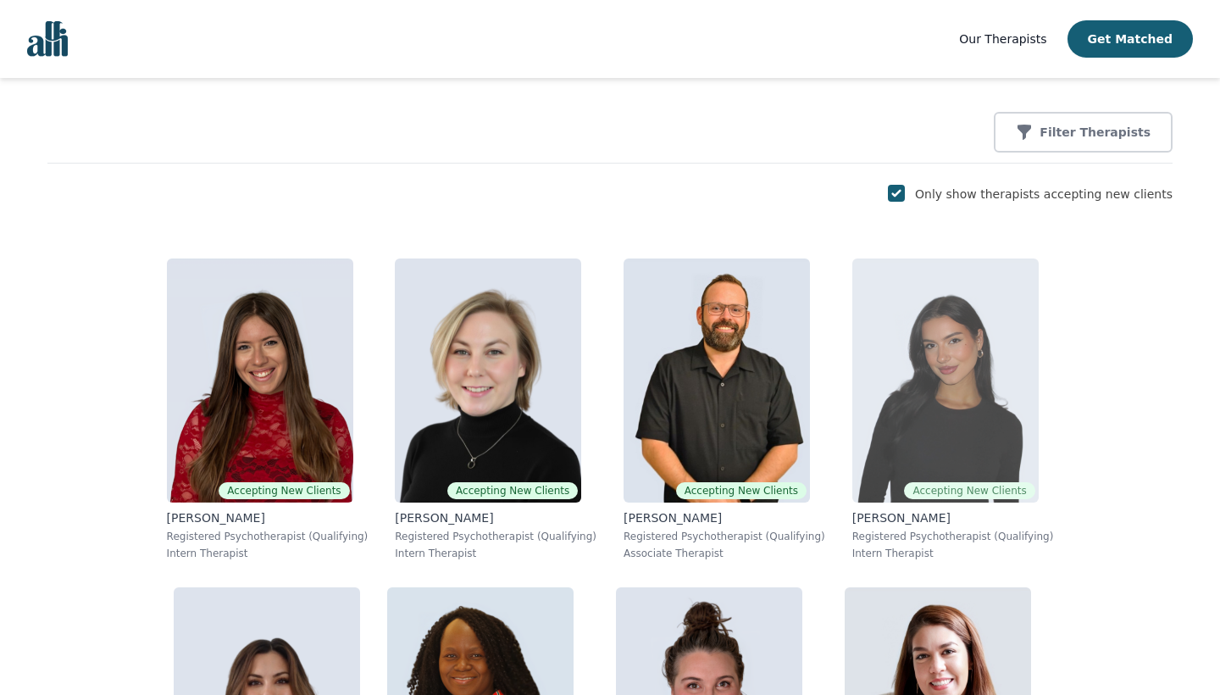
scroll to position [203, 0]
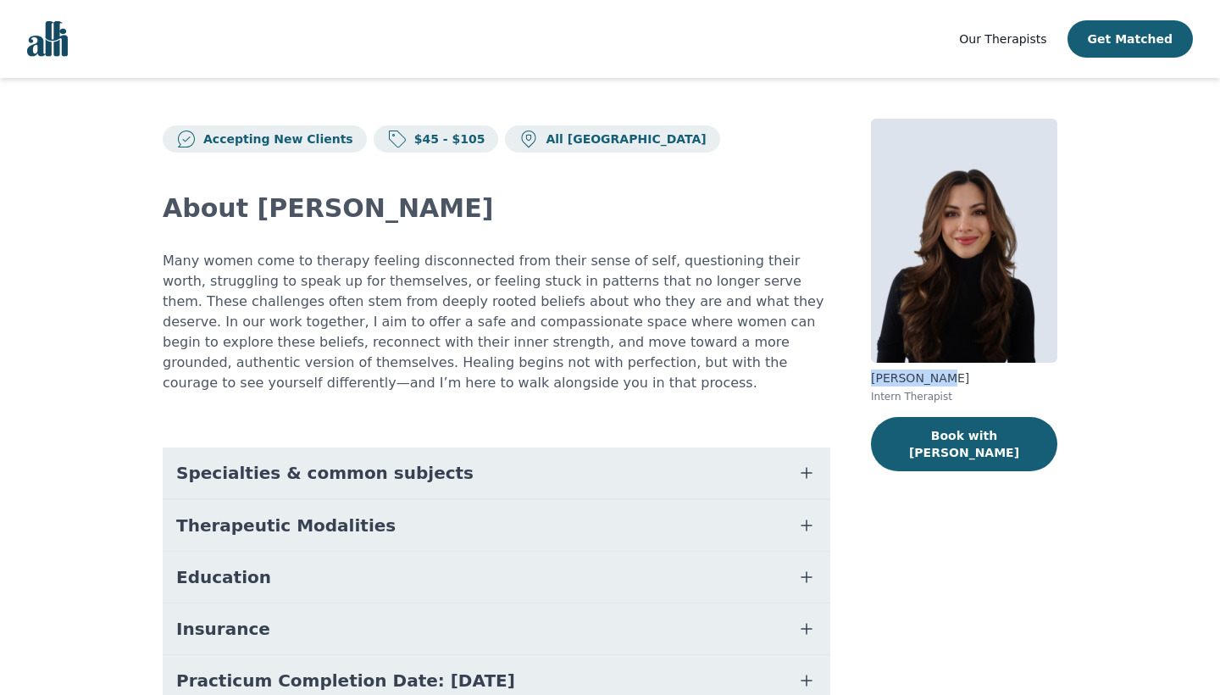
drag, startPoint x: 942, startPoint y: 375, endPoint x: 859, endPoint y: 370, distance: 84.0
click at [859, 370] on div "Accepting New Clients $45 - $105 All Canada About [PERSON_NAME] Many women come…" at bounding box center [610, 470] width 976 height 785
copy p "[PERSON_NAME]"
click at [456, 513] on button "Therapeutic Modalities" at bounding box center [497, 525] width 668 height 51
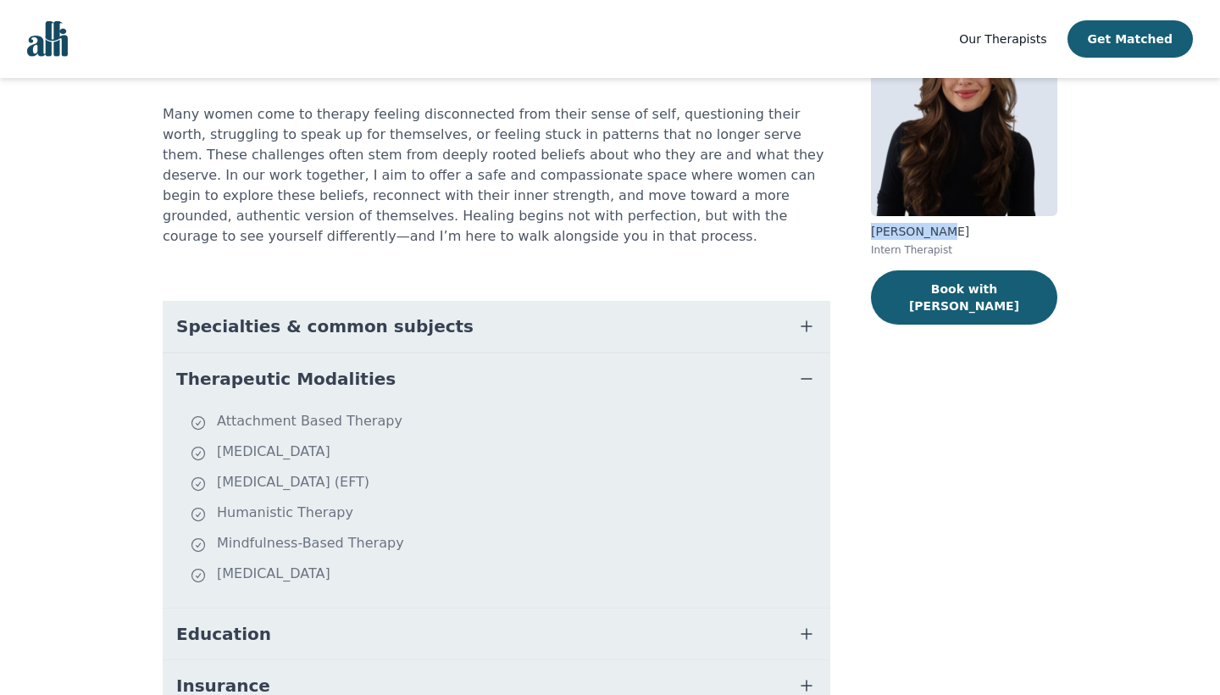
scroll to position [147, 0]
click at [453, 331] on button "Specialties & common subjects" at bounding box center [497, 326] width 668 height 51
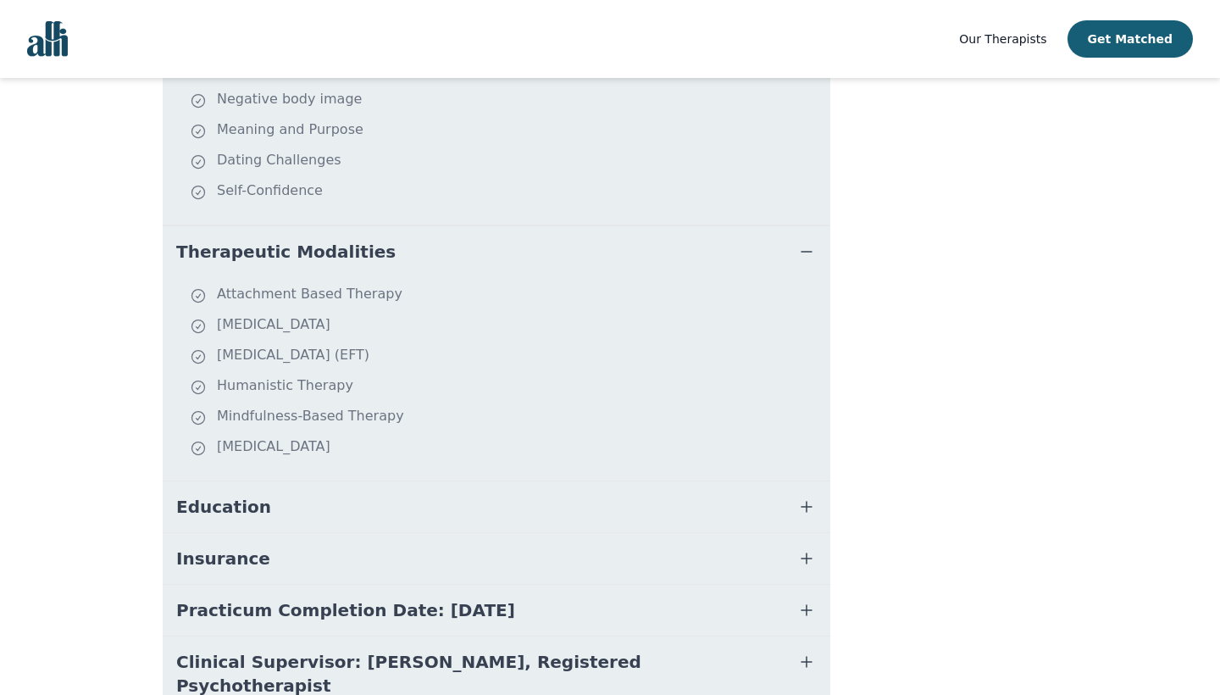
scroll to position [602, 0]
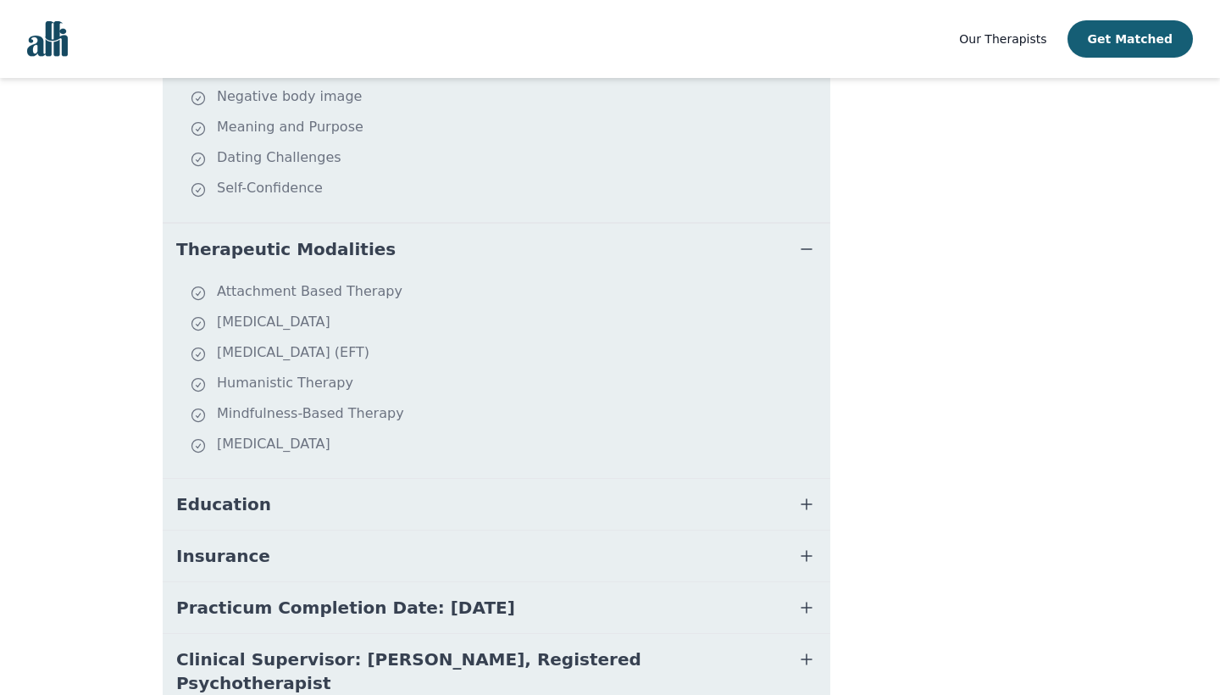
click at [493, 554] on button "Insurance" at bounding box center [497, 556] width 668 height 51
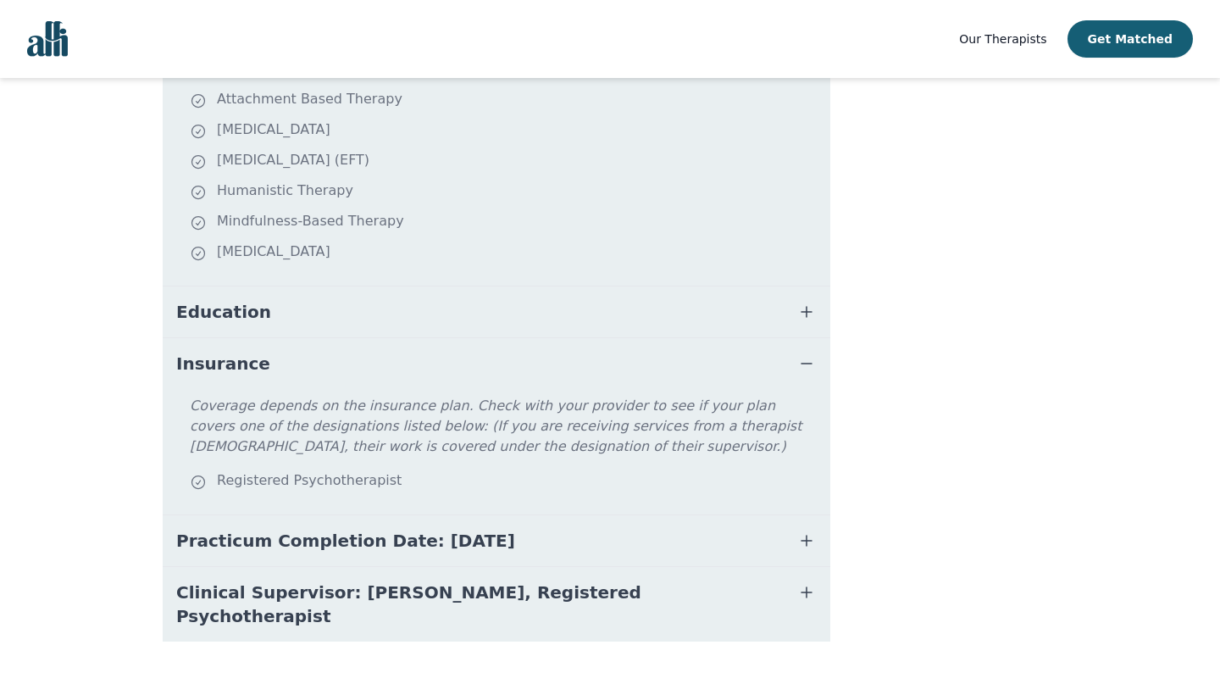
scroll to position [798, 0]
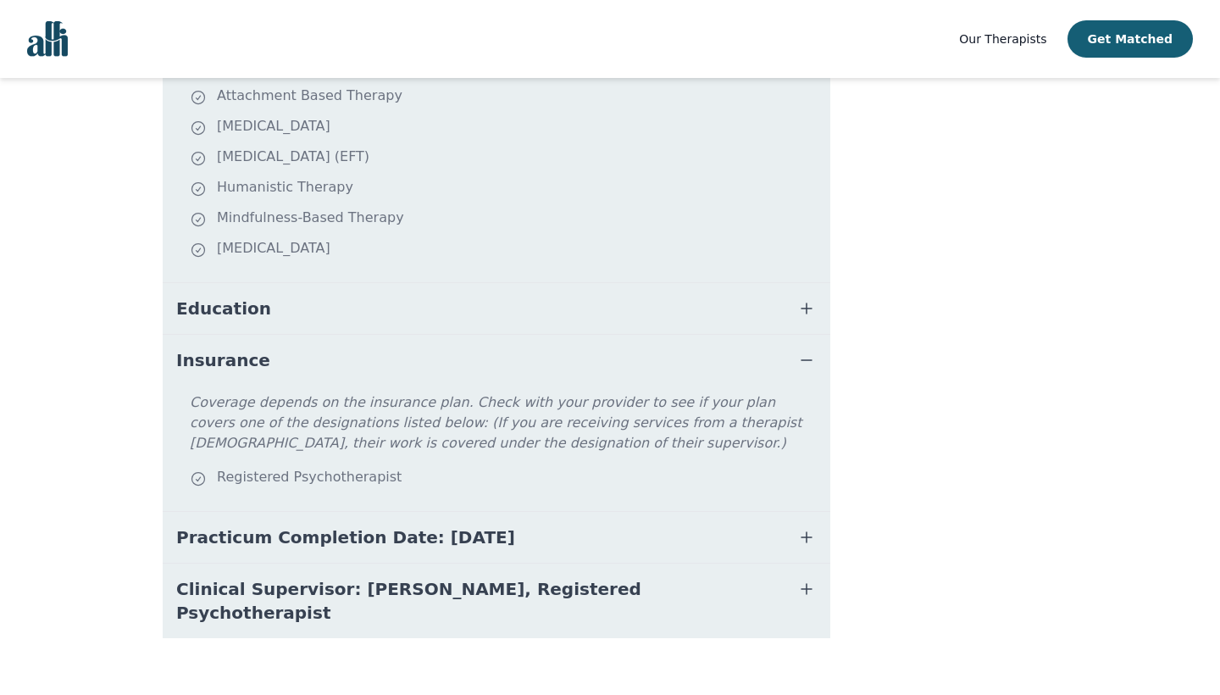
click at [527, 542] on button "Practicum Completion Date: [DATE]" at bounding box center [497, 537] width 668 height 51
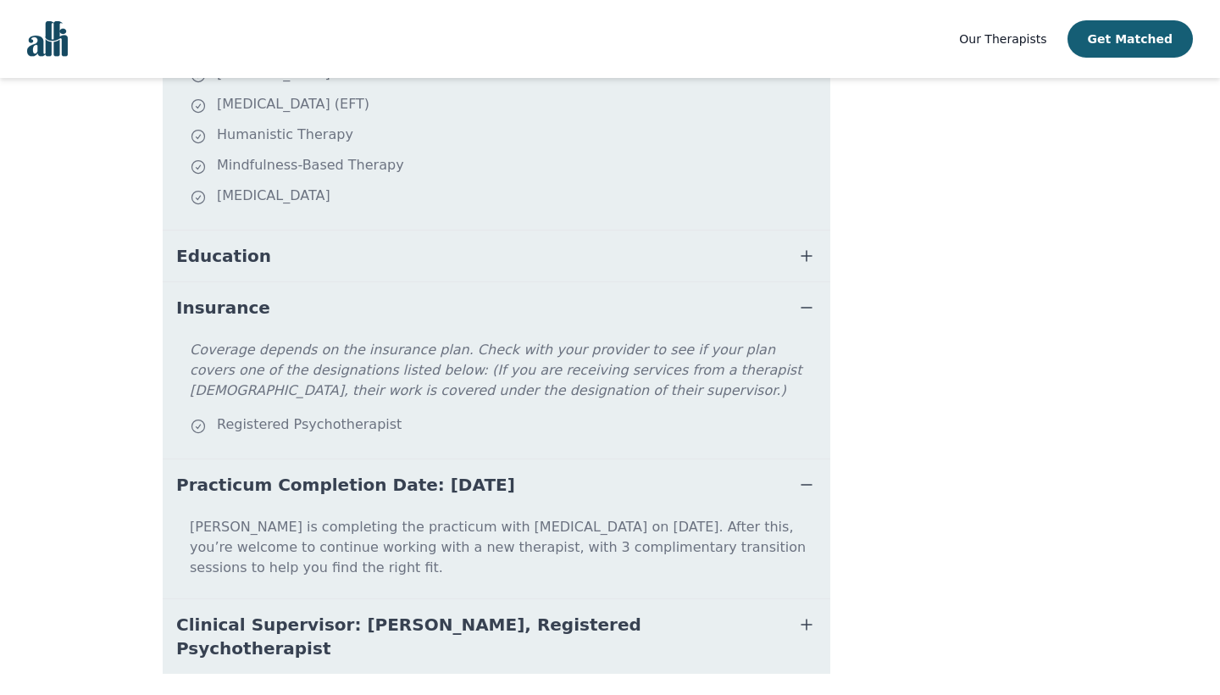
scroll to position [862, 0]
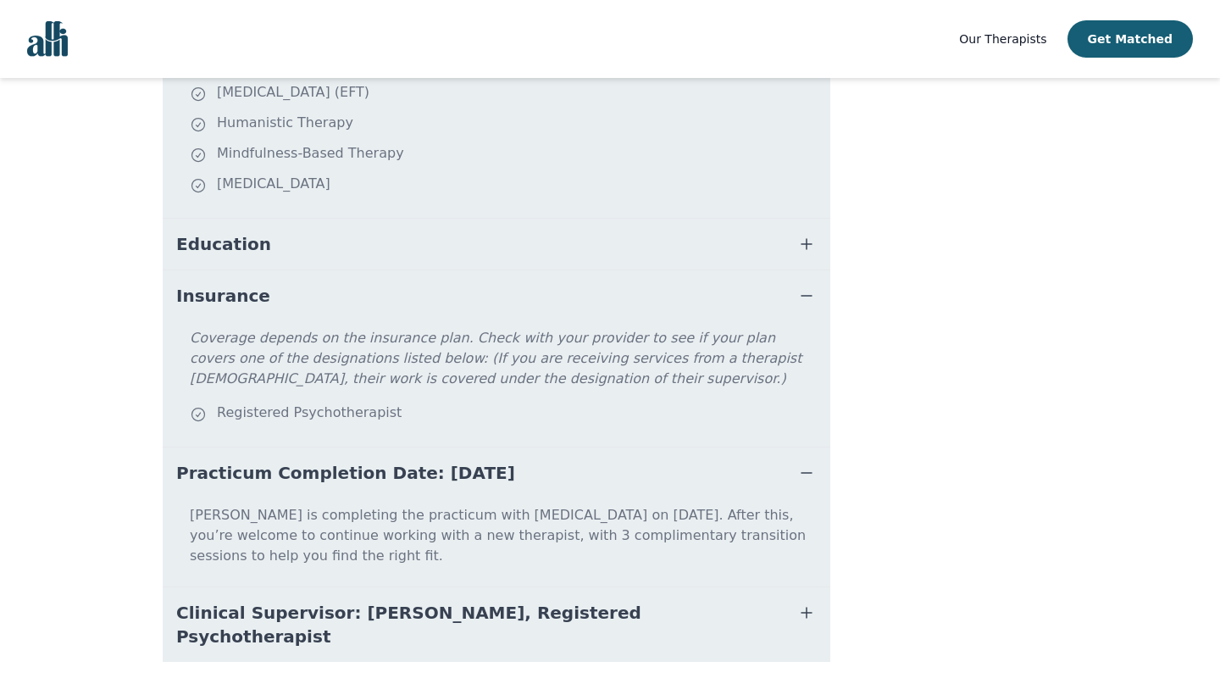
click at [733, 604] on button "Clinical Supervisor: [PERSON_NAME], Registered Psychotherapist" at bounding box center [497, 624] width 668 height 75
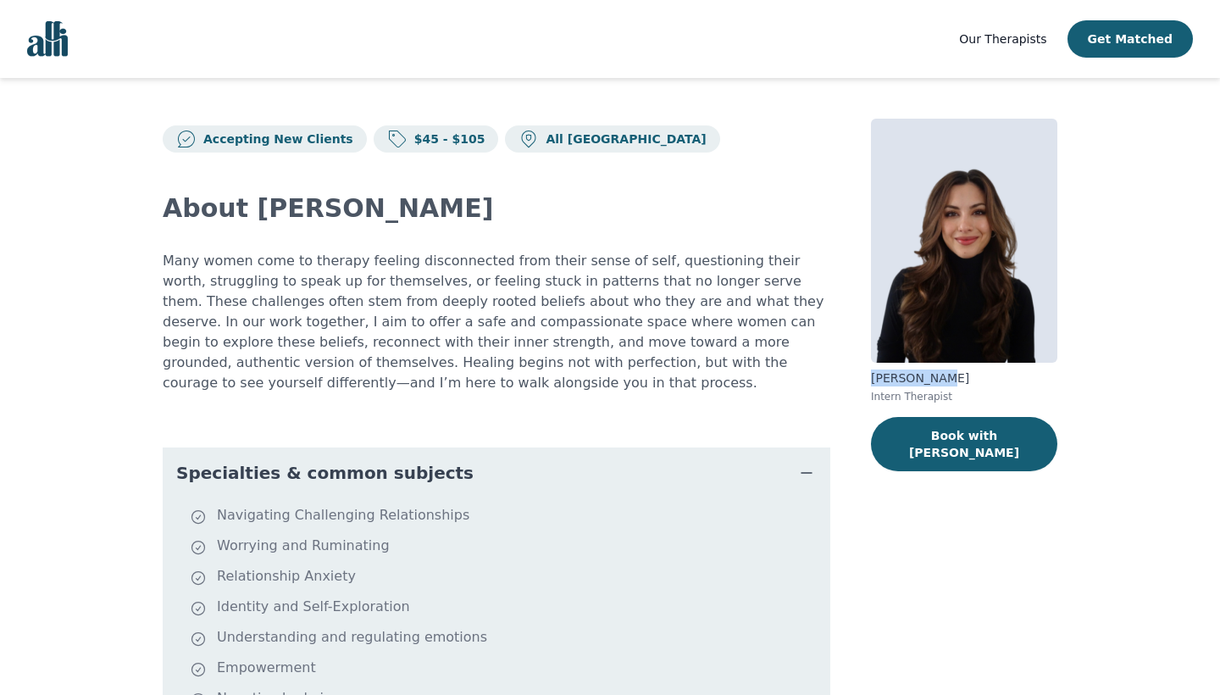
scroll to position [0, 0]
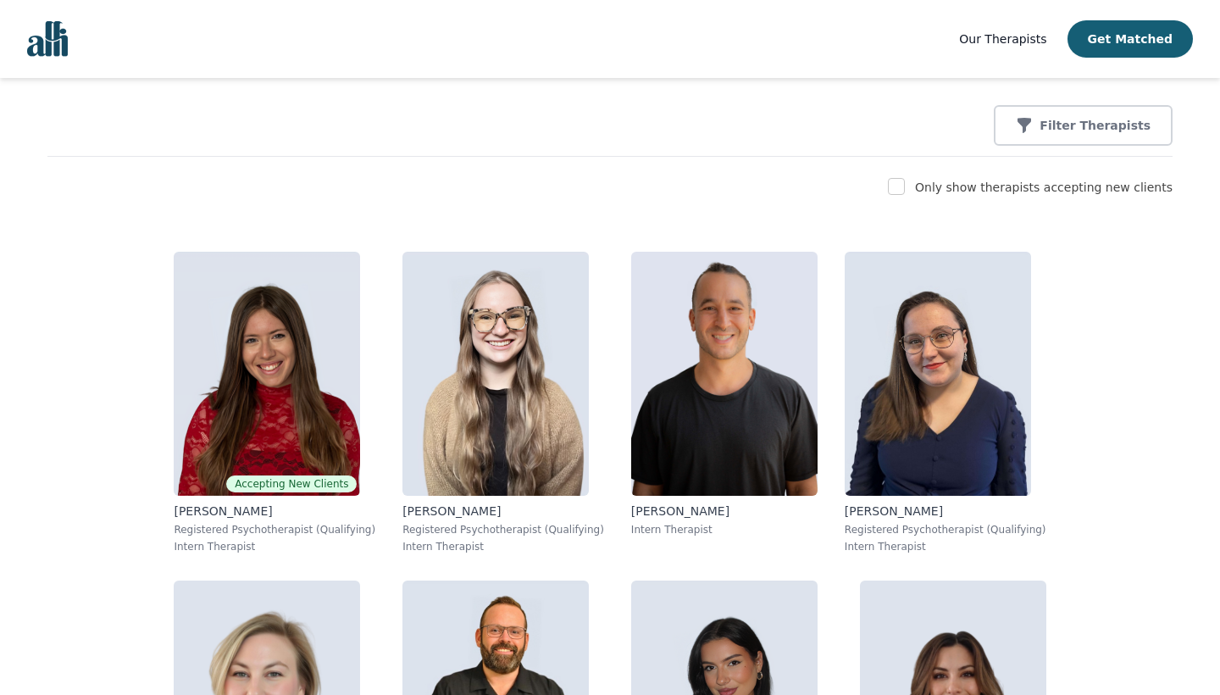
click at [905, 192] on input "checkbox" at bounding box center [896, 186] width 17 height 17
checkbox input "true"
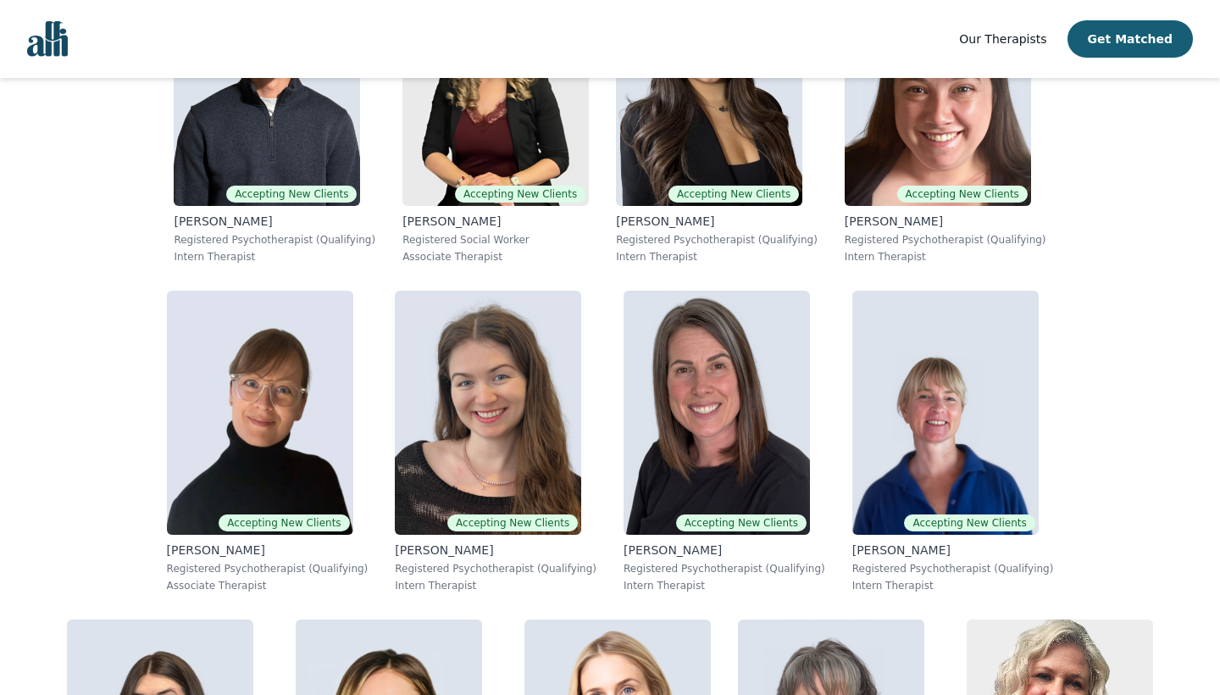
scroll to position [2471, 0]
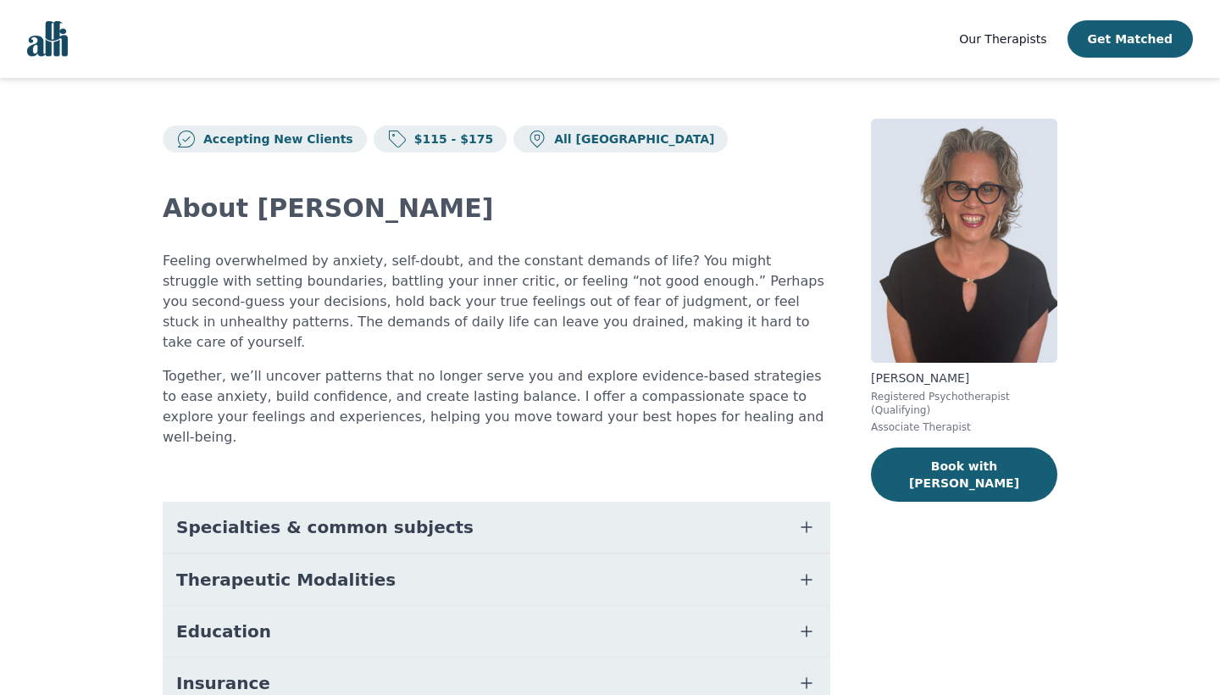
click at [786, 606] on button "Education" at bounding box center [497, 631] width 668 height 51
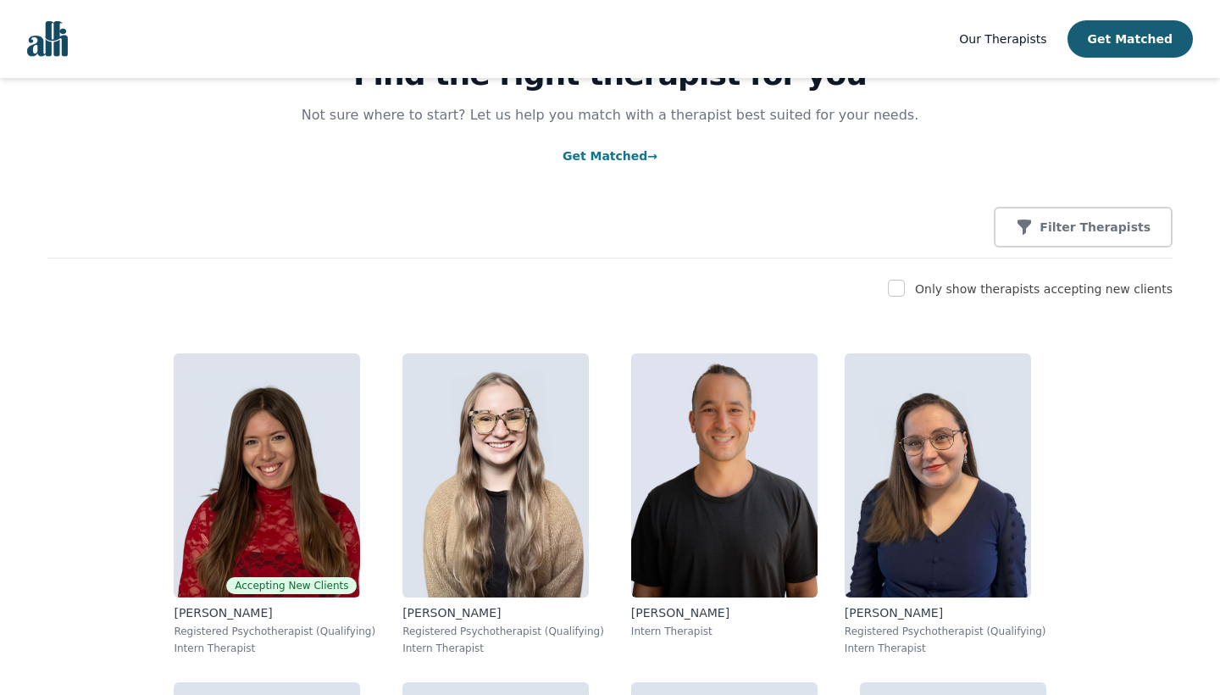
click at [905, 292] on input "checkbox" at bounding box center [896, 288] width 17 height 17
checkbox input "true"
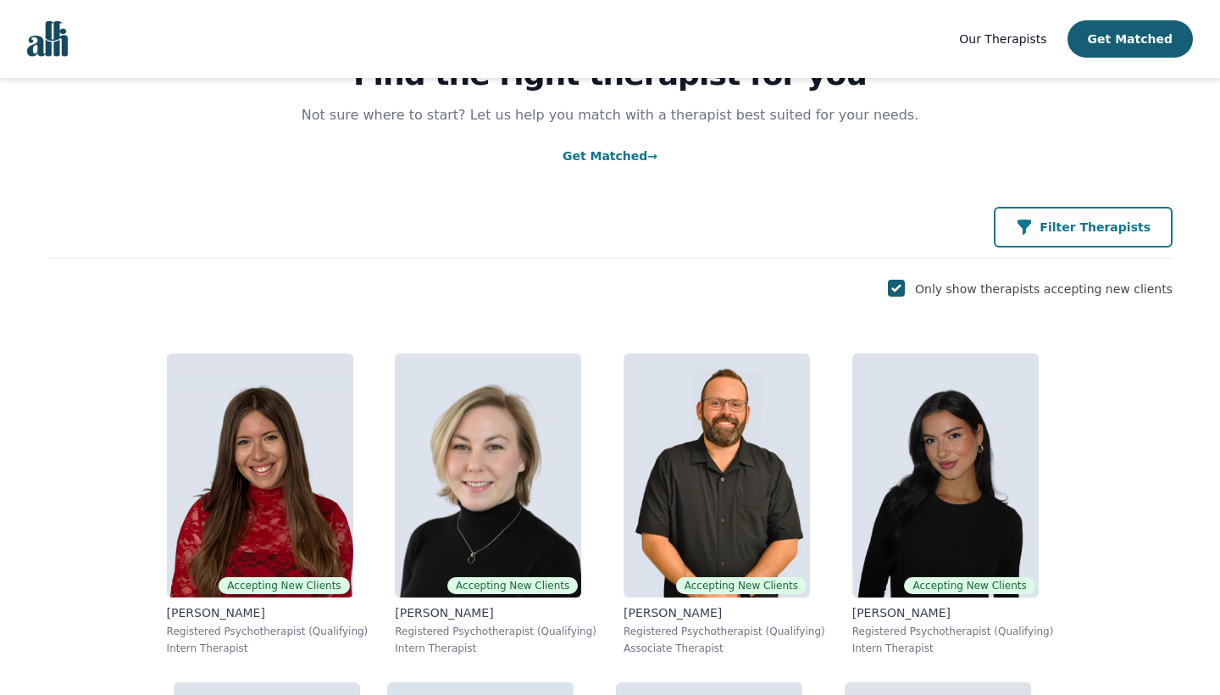
click at [1031, 244] on button "Filter Therapists" at bounding box center [1083, 227] width 179 height 41
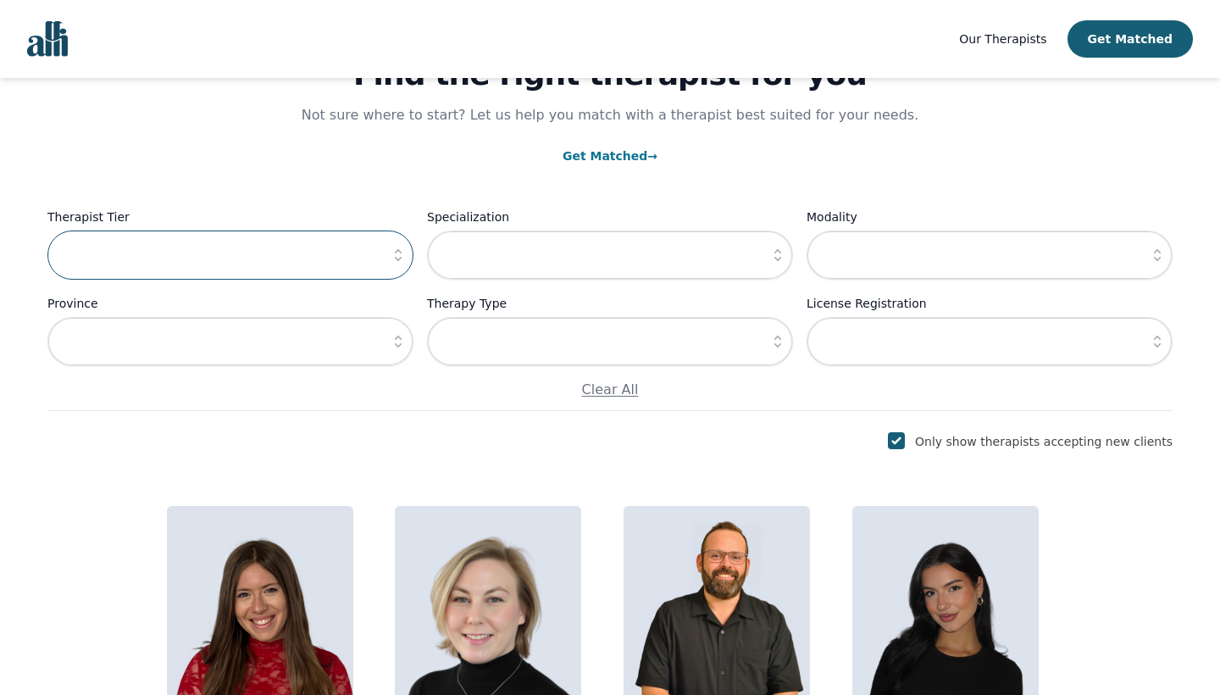
click at [328, 258] on input "text" at bounding box center [230, 255] width 366 height 49
click at [397, 257] on icon "button" at bounding box center [398, 255] width 17 height 17
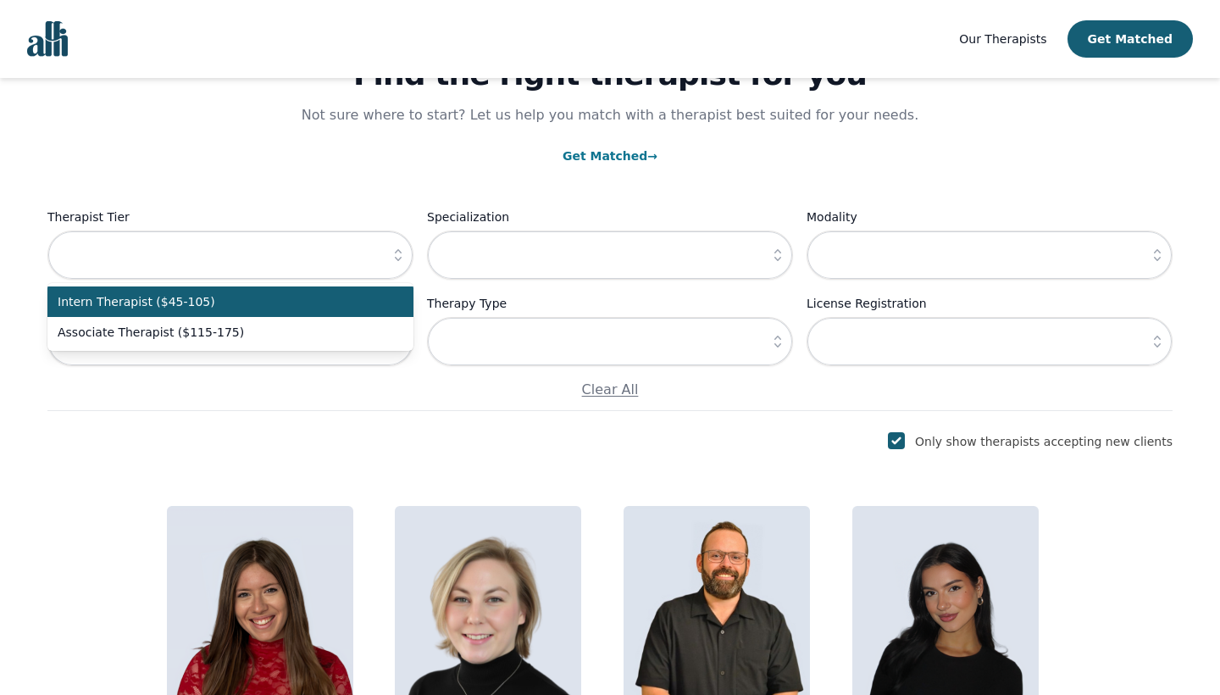
click at [371, 293] on li "Intern Therapist ($45-105)" at bounding box center [230, 301] width 366 height 31
type input "Intern Therapist ($45-105)"
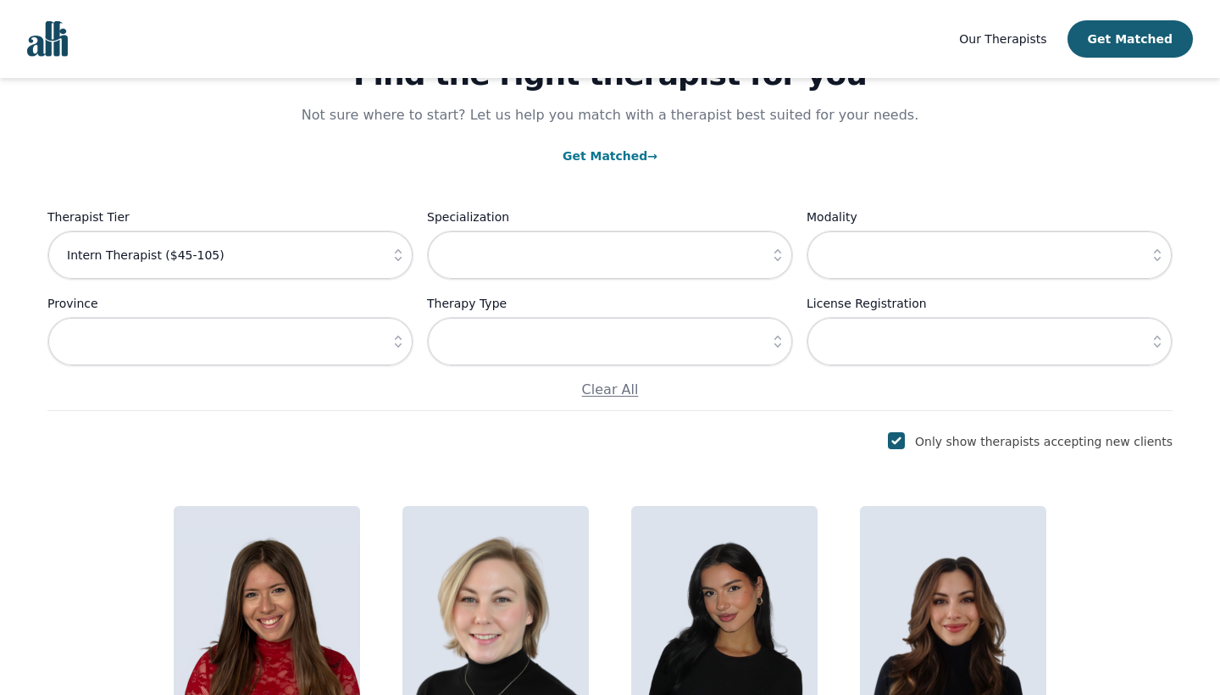
click at [602, 152] on link "Get Matched →" at bounding box center [610, 156] width 95 height 14
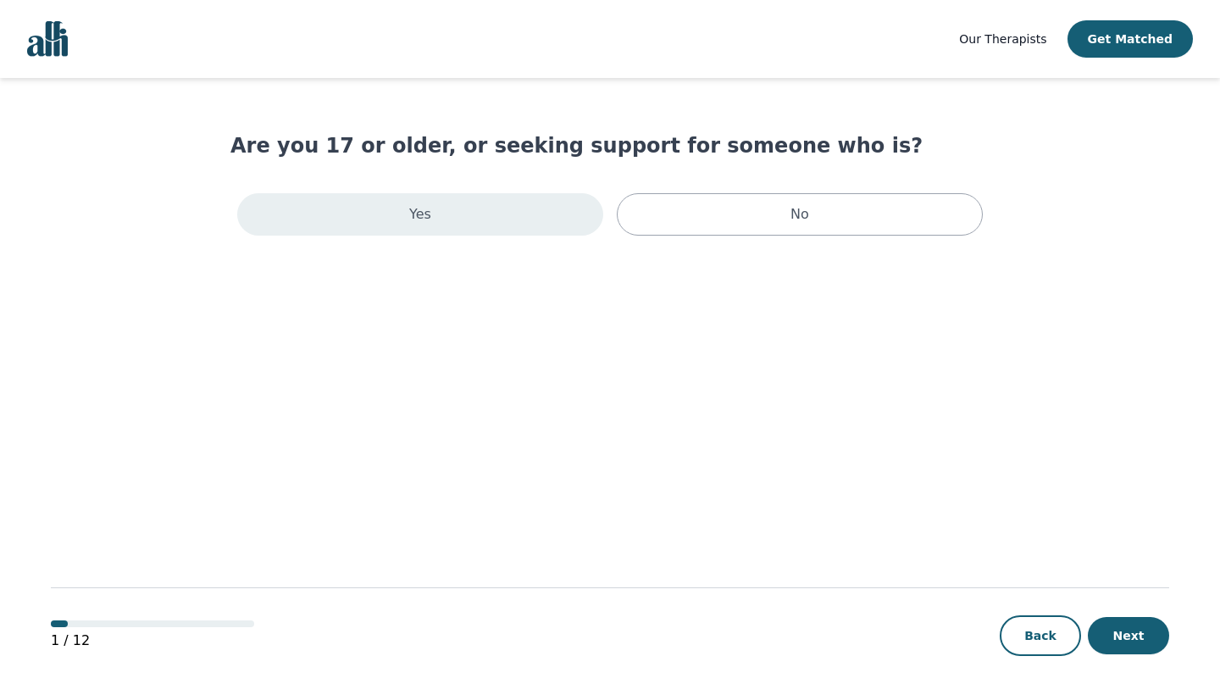
click at [503, 213] on div "Yes" at bounding box center [420, 214] width 366 height 42
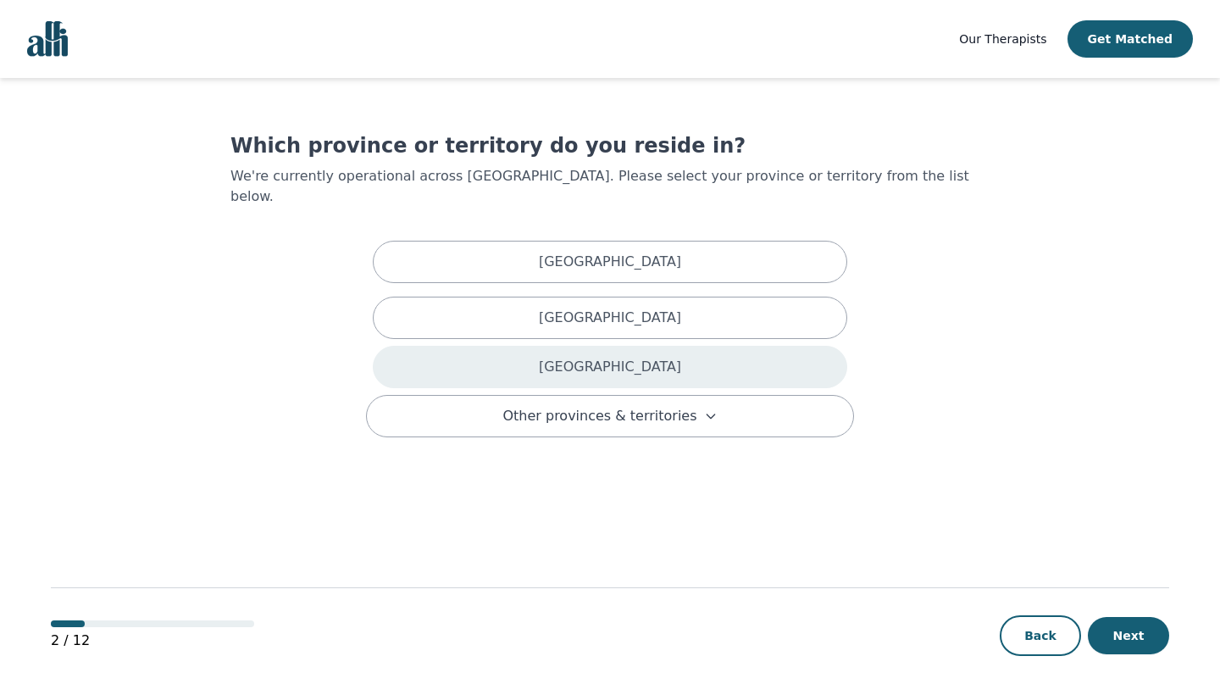
click at [615, 357] on p "[GEOGRAPHIC_DATA]" at bounding box center [610, 367] width 142 height 20
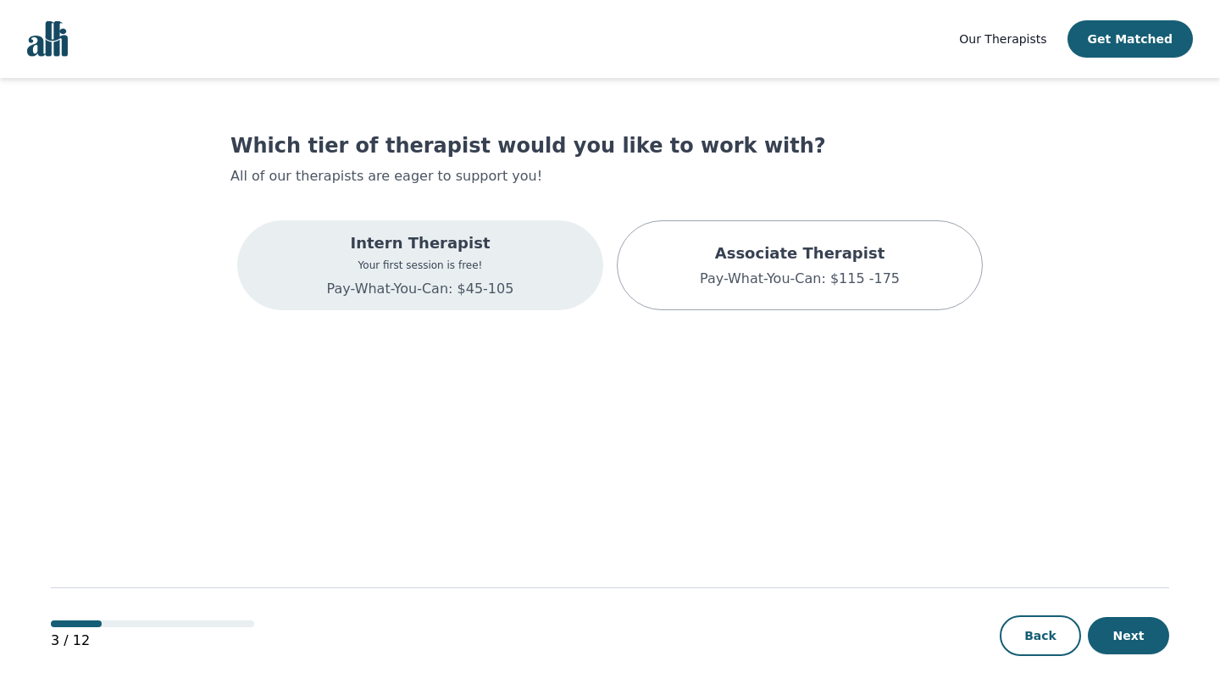
click at [462, 270] on p "Your first session is free!" at bounding box center [420, 265] width 187 height 14
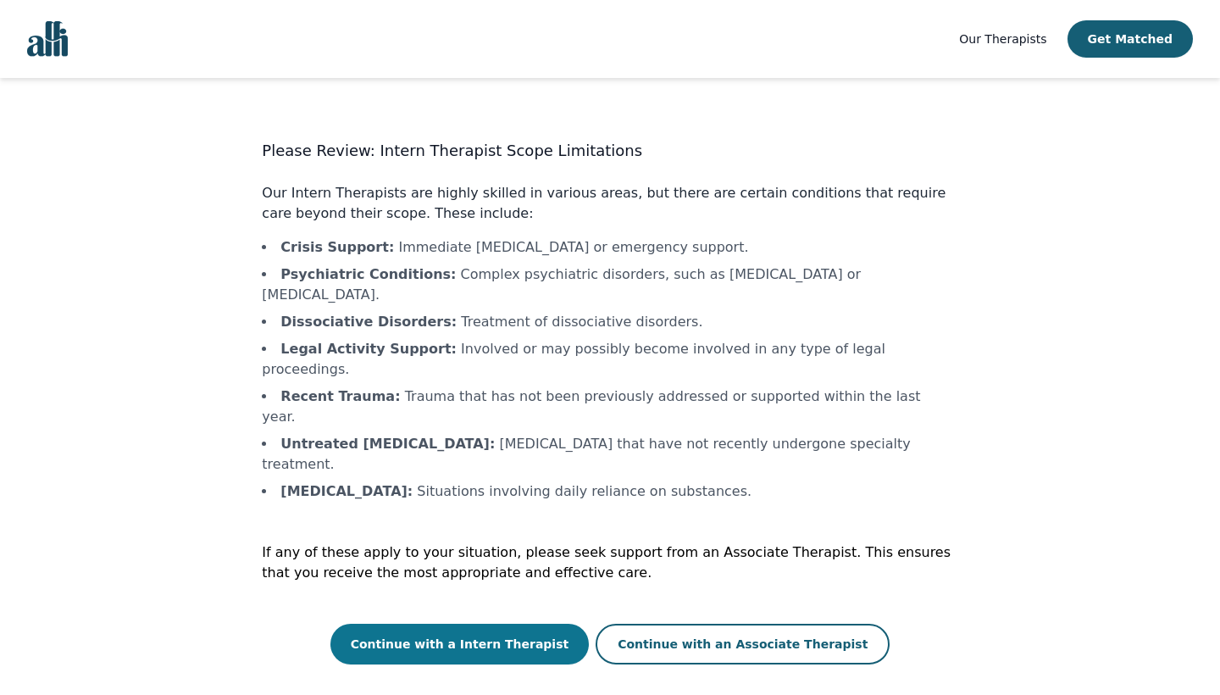
click at [523, 624] on button "Continue with a Intern Therapist" at bounding box center [460, 644] width 259 height 41
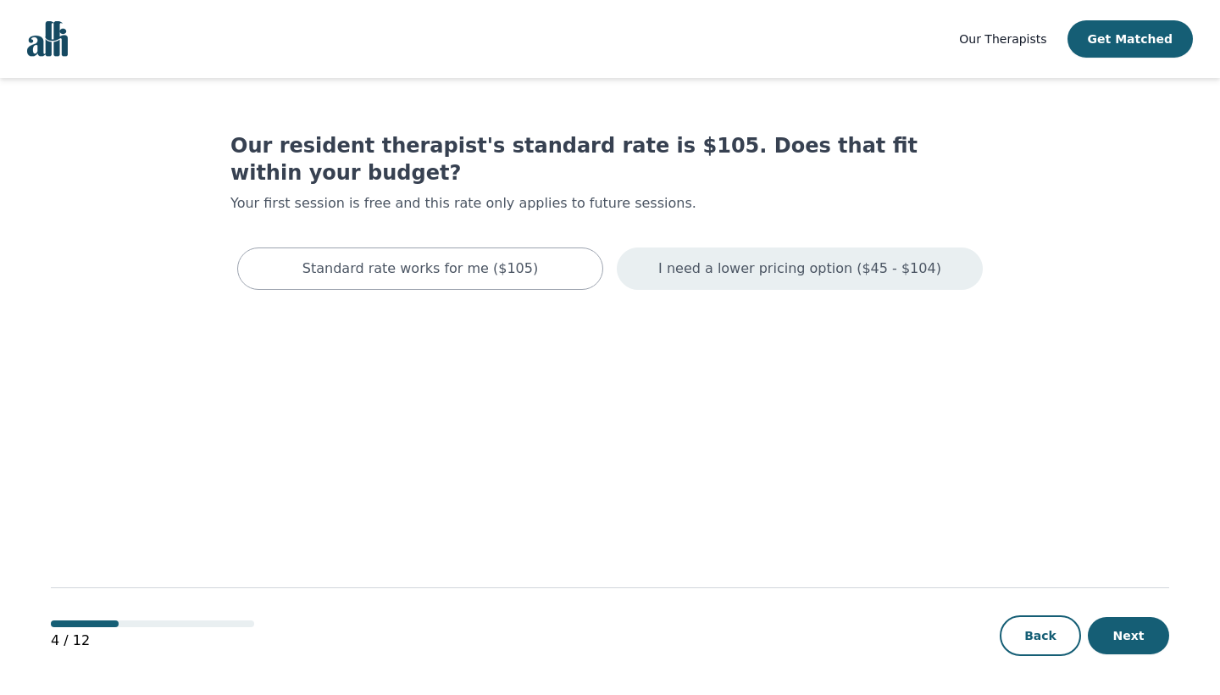
click at [709, 258] on p "I need a lower pricing option ($45 - $104)" at bounding box center [800, 268] width 283 height 20
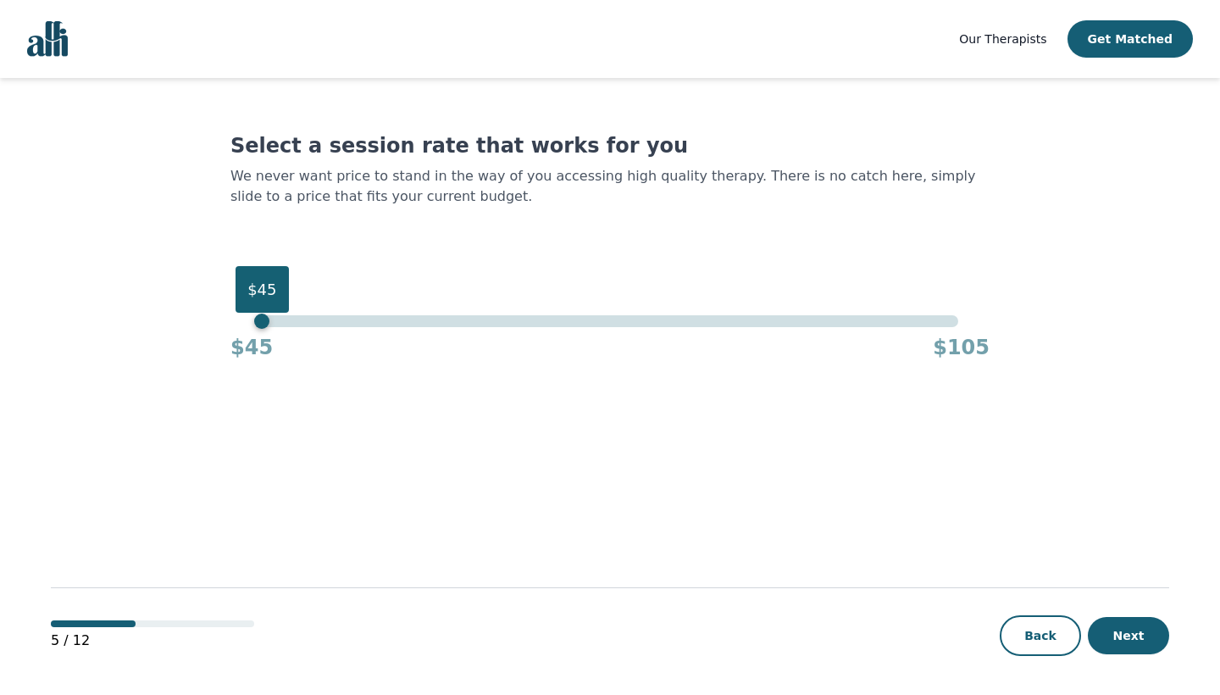
click at [264, 324] on div "$45" at bounding box center [610, 321] width 696 height 12
click at [1142, 622] on button "Next" at bounding box center [1128, 635] width 81 height 37
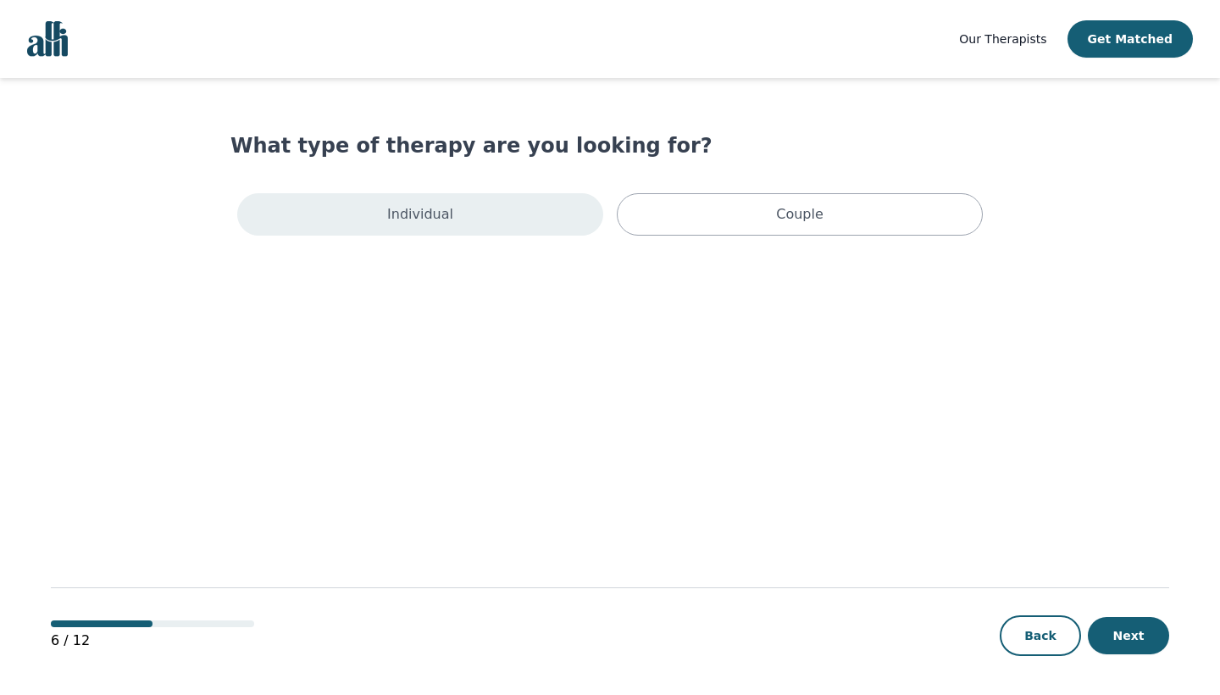
click at [513, 230] on div "Individual" at bounding box center [420, 214] width 366 height 42
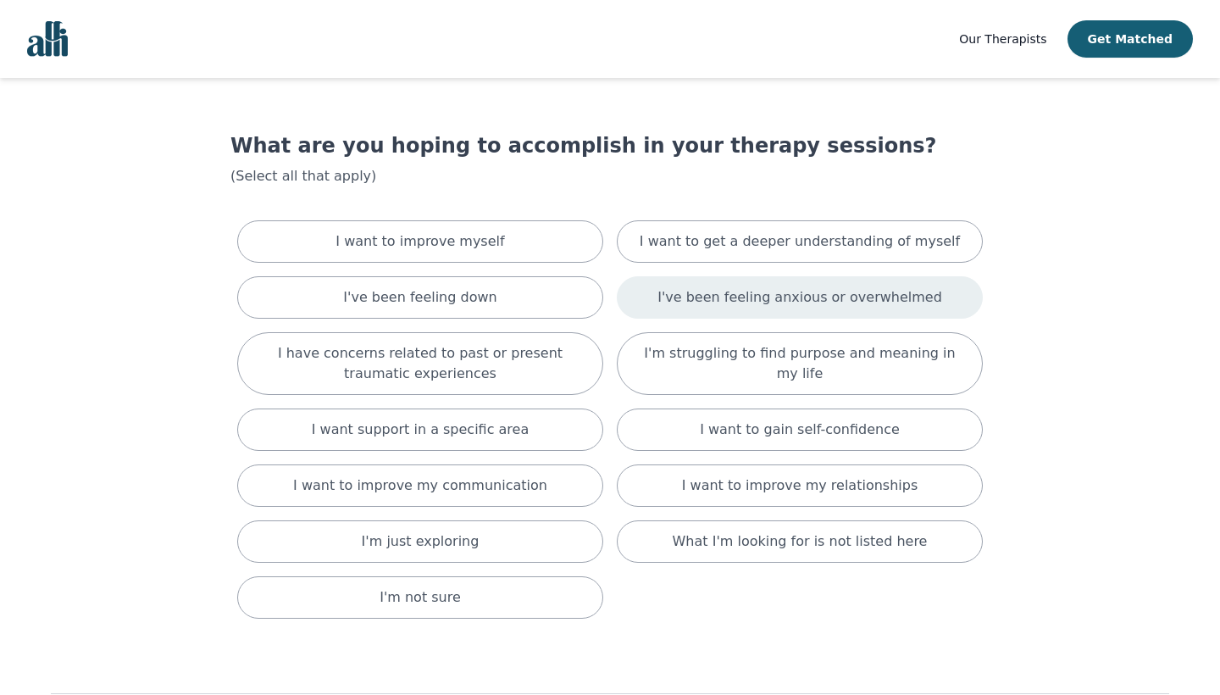
click at [739, 301] on p "I've been feeling anxious or overwhelmed" at bounding box center [800, 297] width 285 height 20
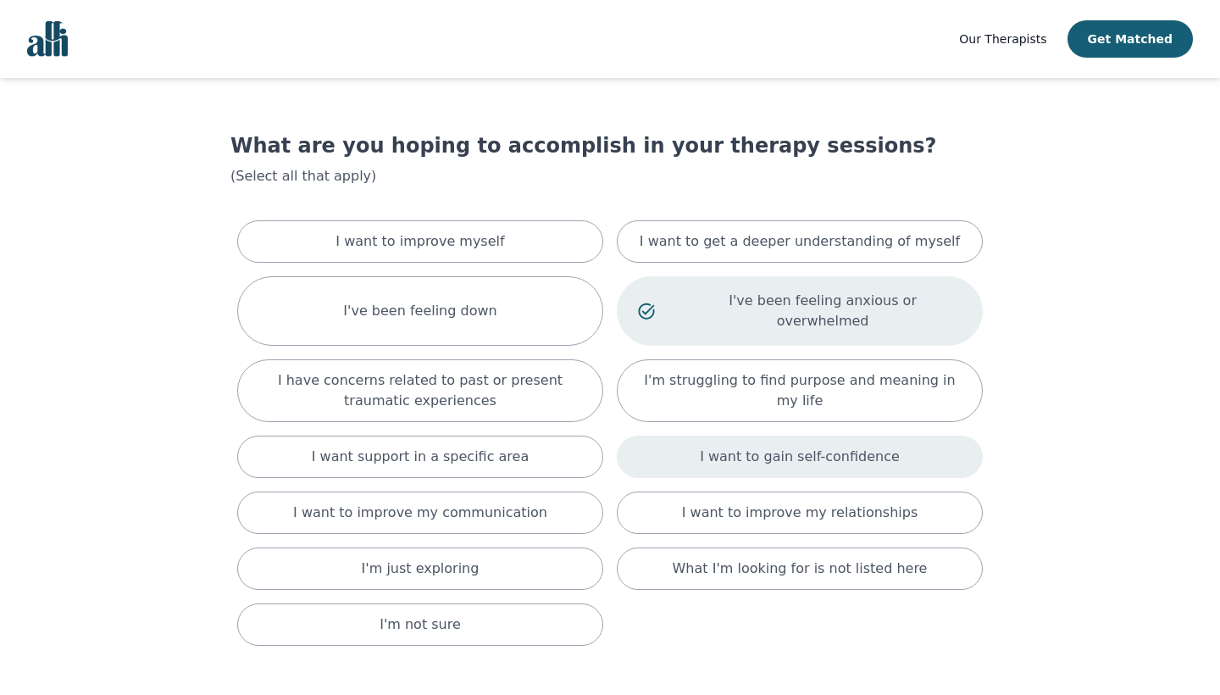
click at [714, 447] on p "I want to gain self-confidence" at bounding box center [800, 457] width 200 height 20
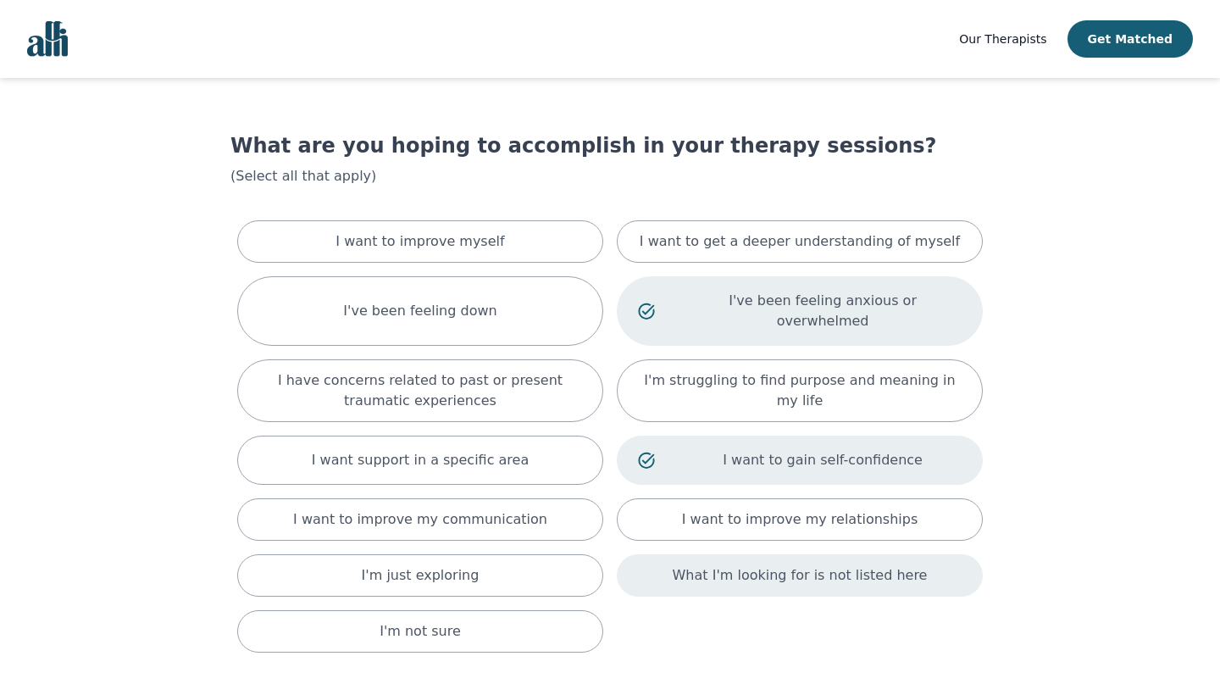
click at [679, 554] on div "What I'm looking for is not listed here" at bounding box center [800, 575] width 366 height 42
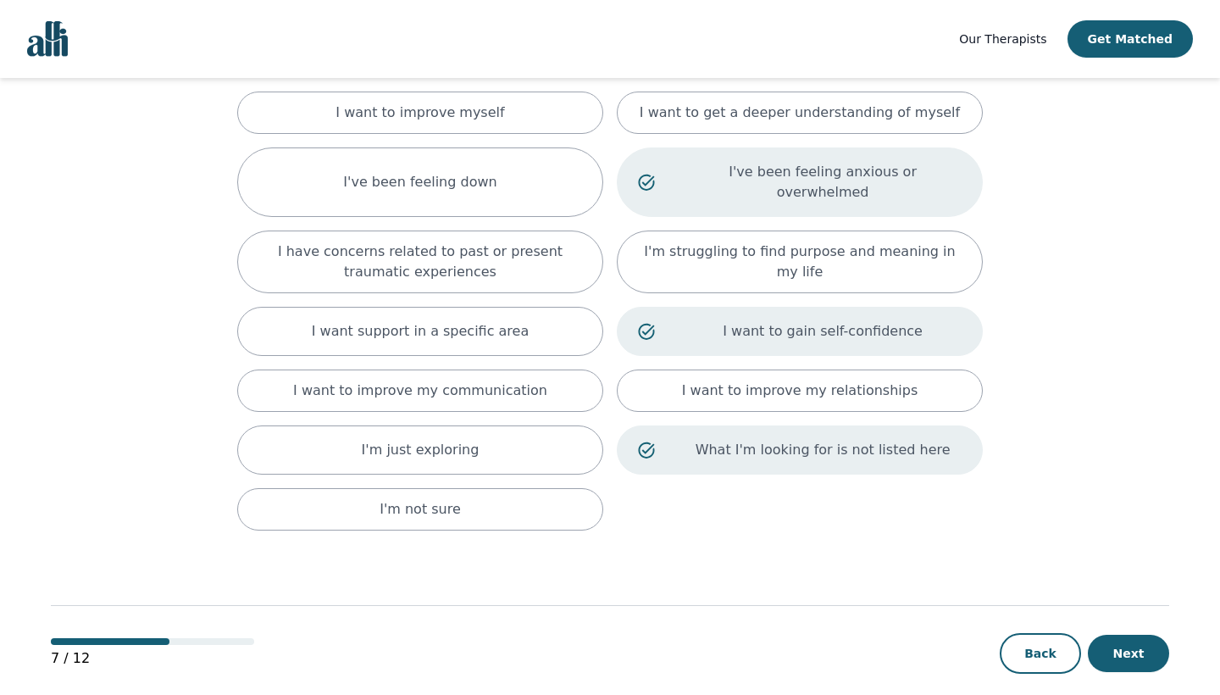
scroll to position [128, 0]
click at [1116, 636] on button "Next" at bounding box center [1128, 654] width 81 height 37
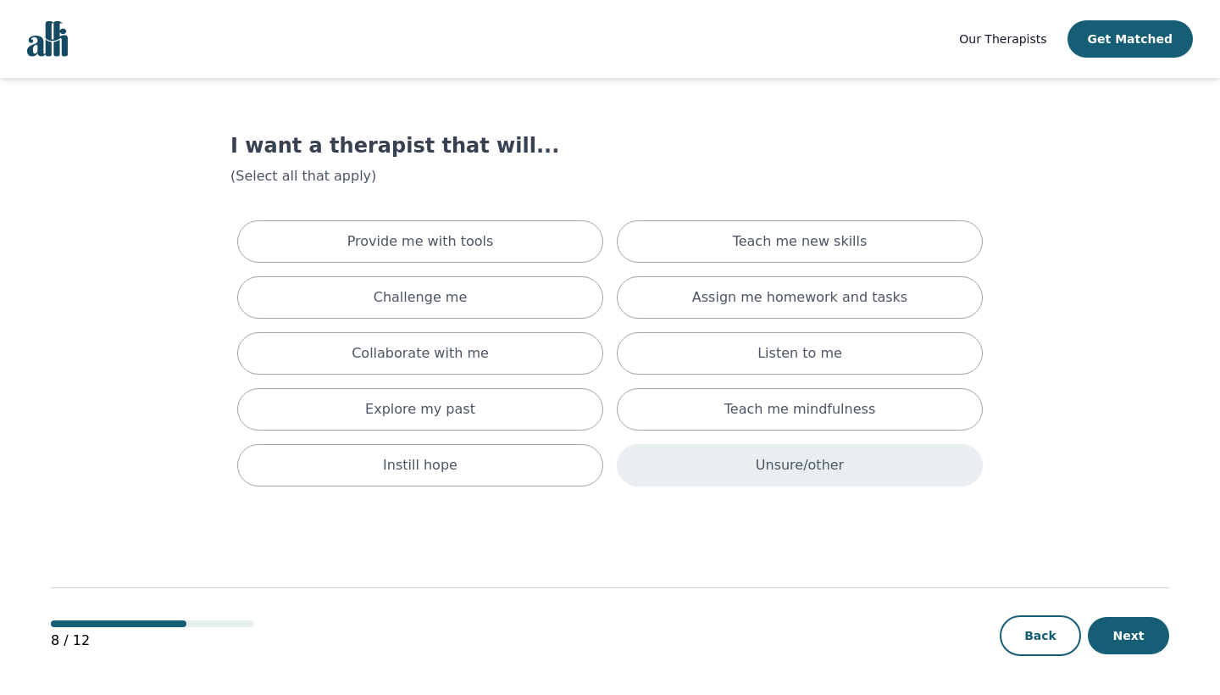
click at [870, 475] on div "Unsure/other" at bounding box center [800, 465] width 366 height 42
click at [1130, 642] on button "Next" at bounding box center [1128, 635] width 81 height 37
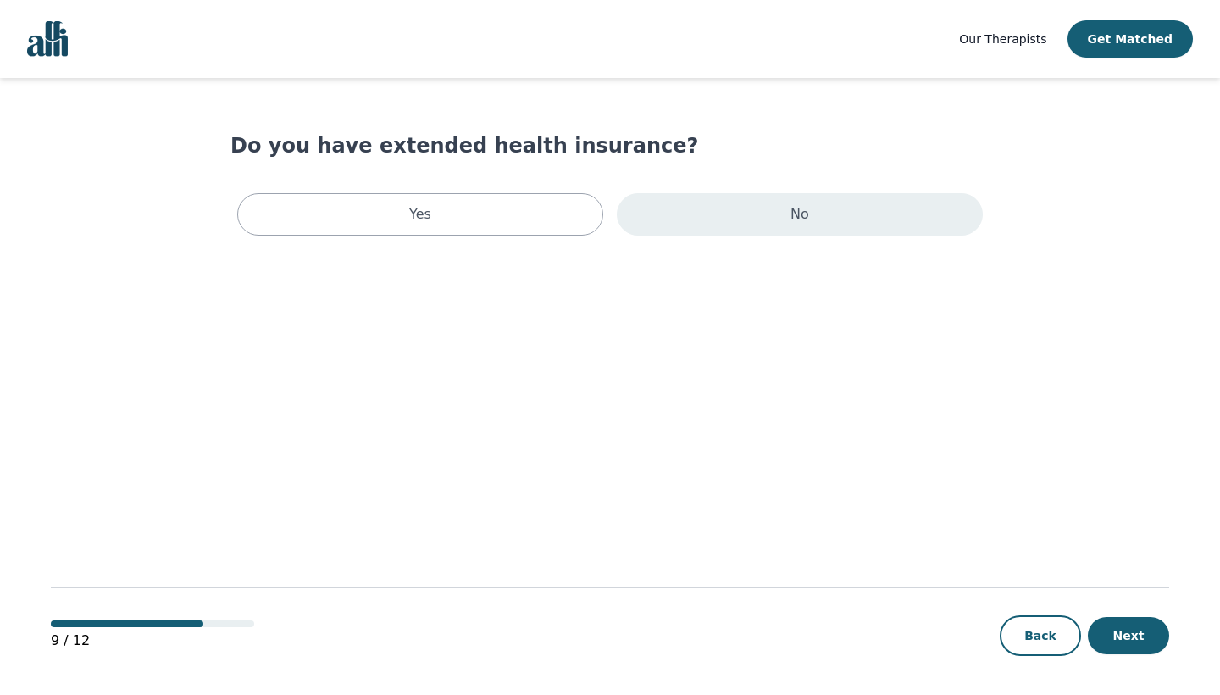
click at [835, 227] on div "No" at bounding box center [800, 214] width 366 height 42
